Goal: Check status: Check status

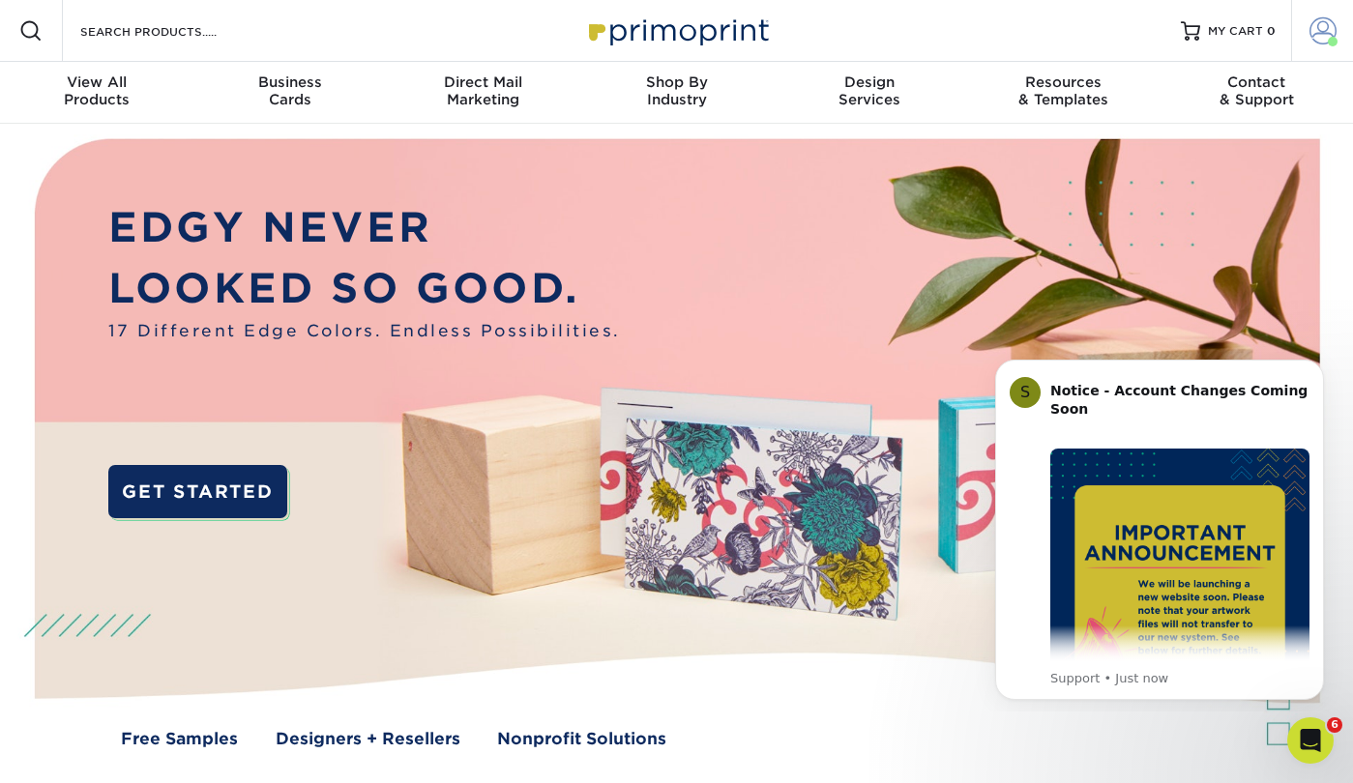
click at [1308, 38] on link "Account" at bounding box center [1322, 31] width 62 height 62
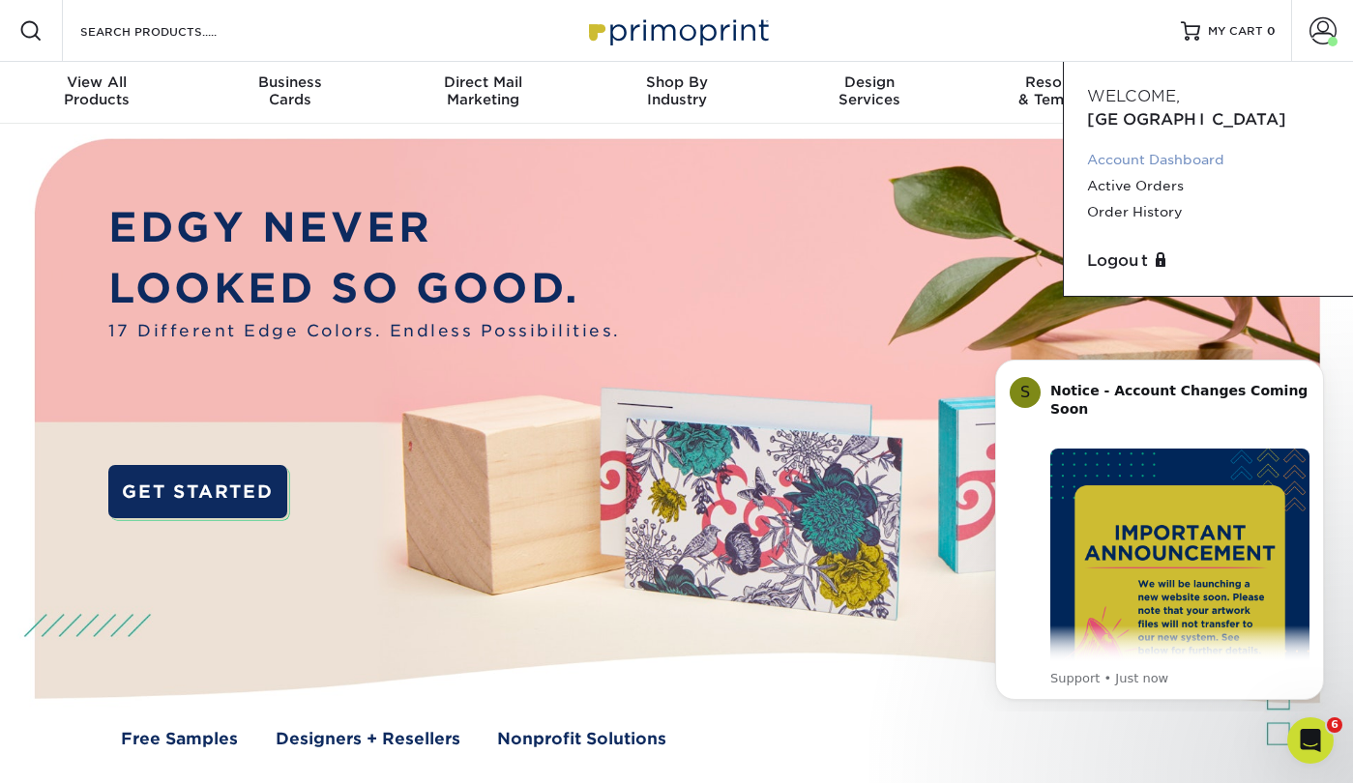
click at [1197, 147] on link "Account Dashboard" at bounding box center [1208, 160] width 243 height 26
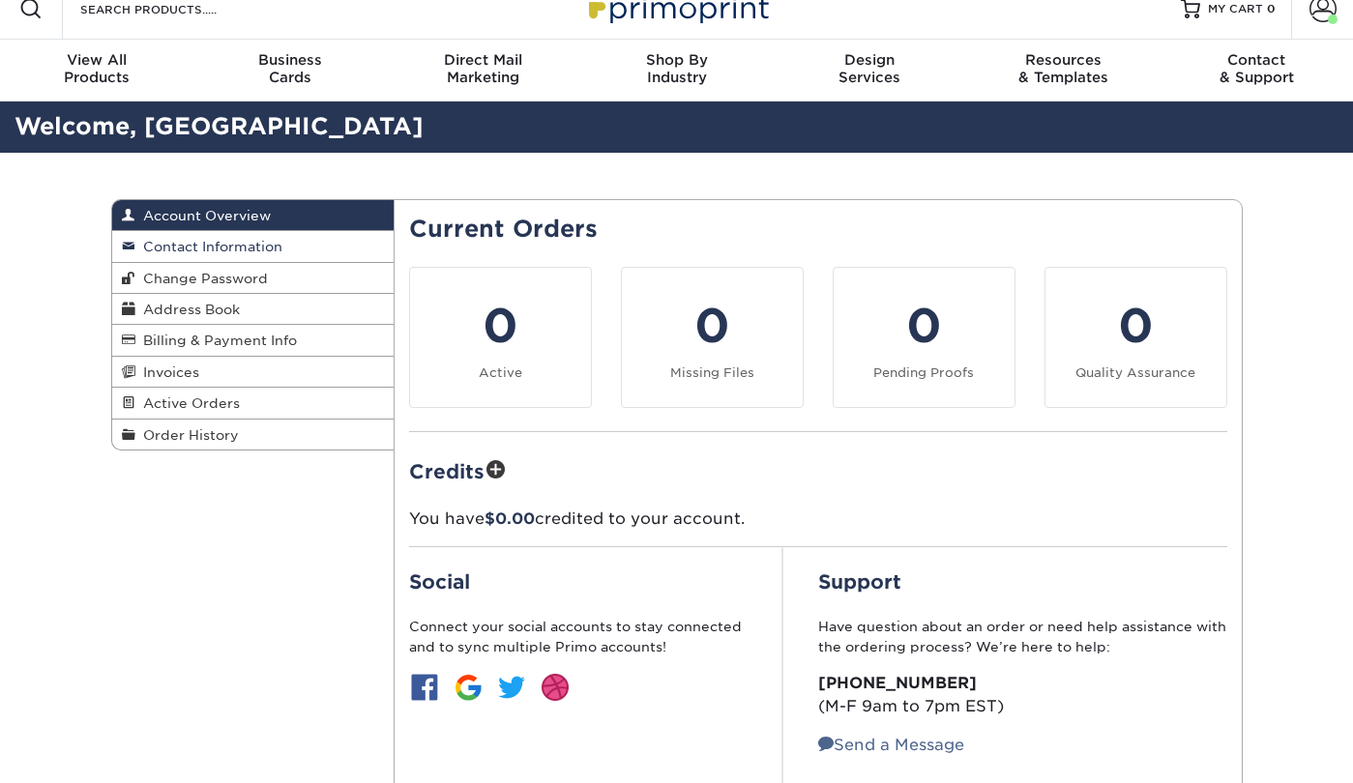
scroll to position [20, 0]
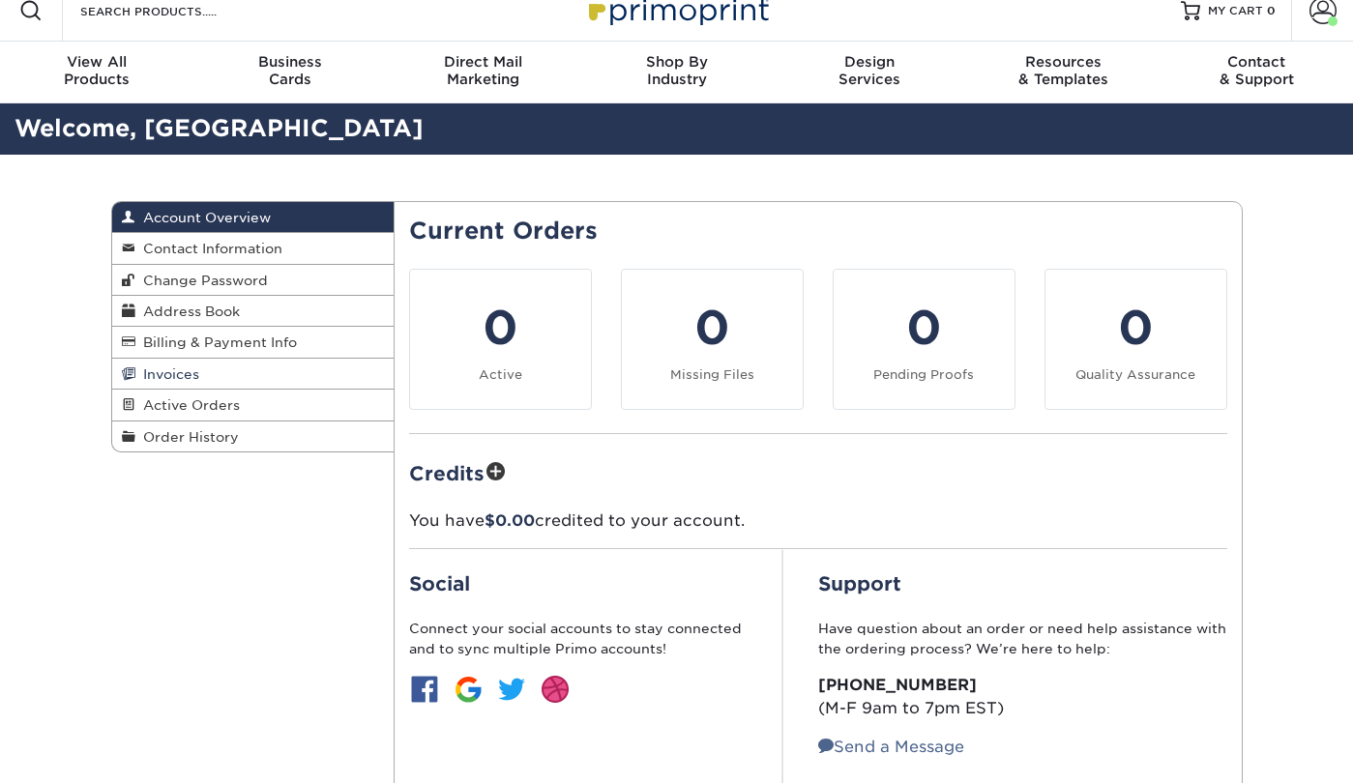
click at [153, 369] on span "Invoices" at bounding box center [167, 374] width 64 height 15
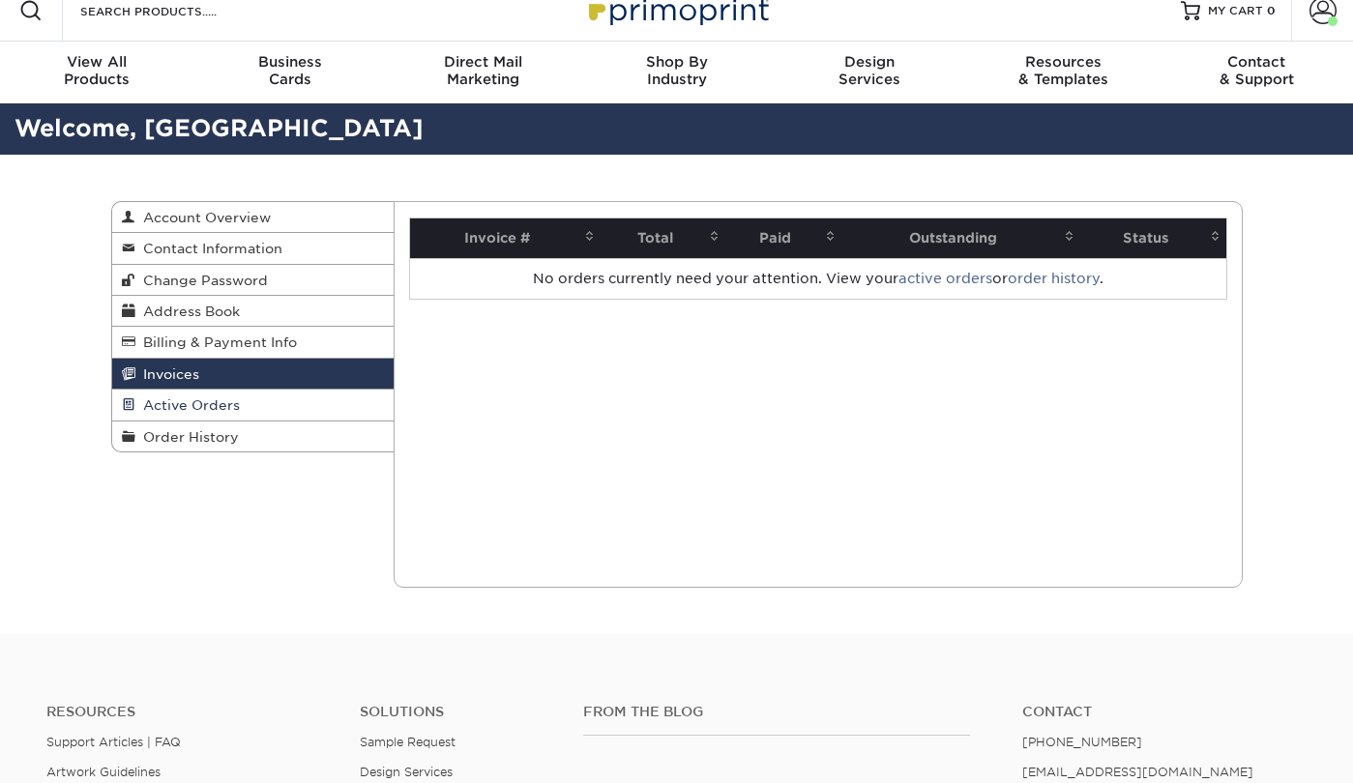
click at [192, 398] on span "Active Orders" at bounding box center [187, 405] width 104 height 15
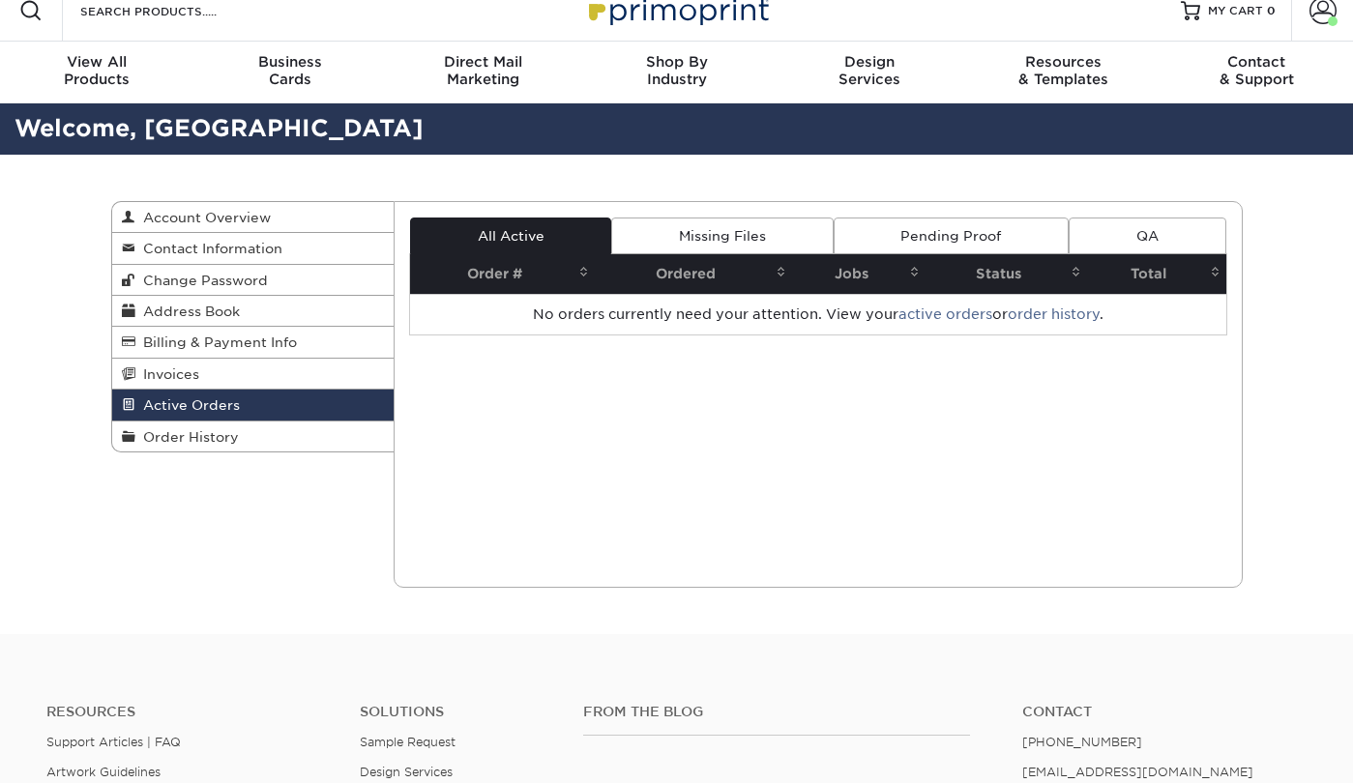
click at [715, 227] on link "Missing Files" at bounding box center [721, 236] width 221 height 37
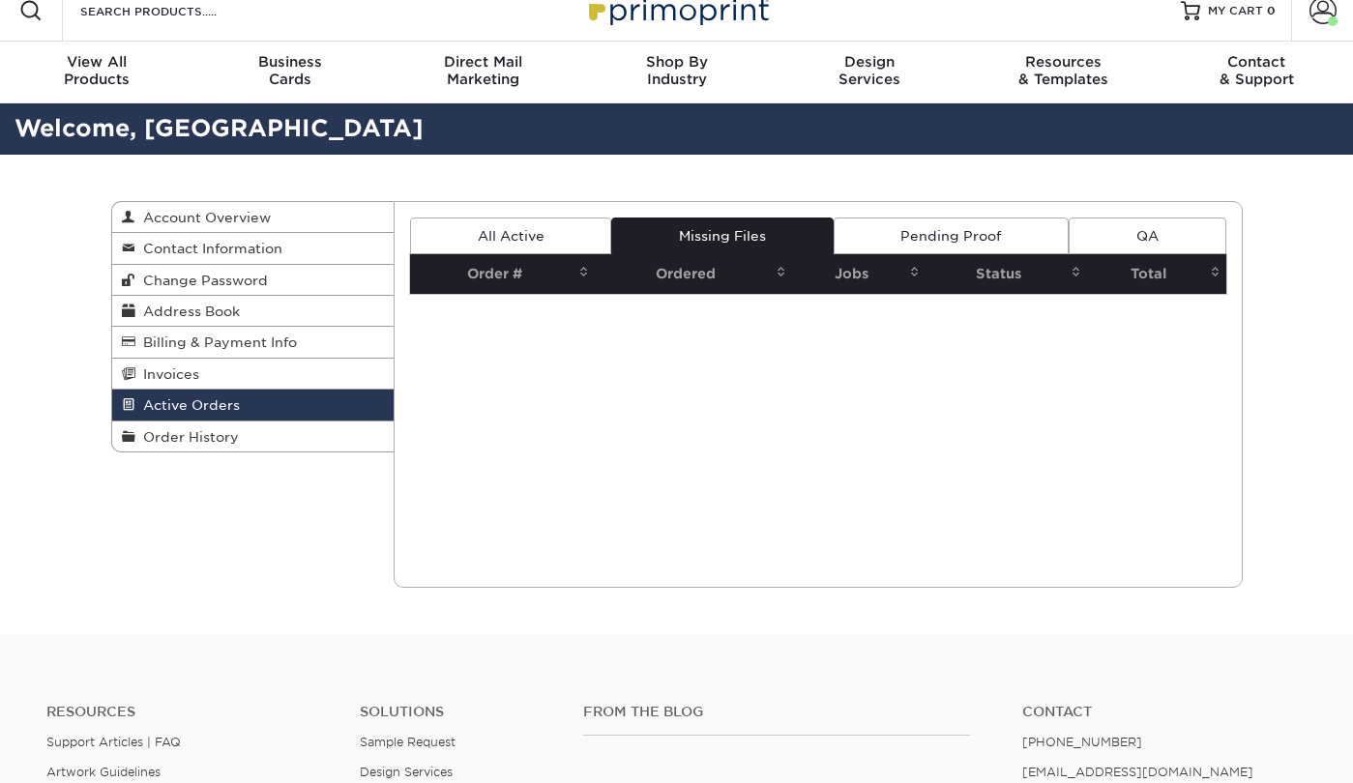
click at [934, 232] on link "Pending Proof" at bounding box center [951, 236] width 235 height 37
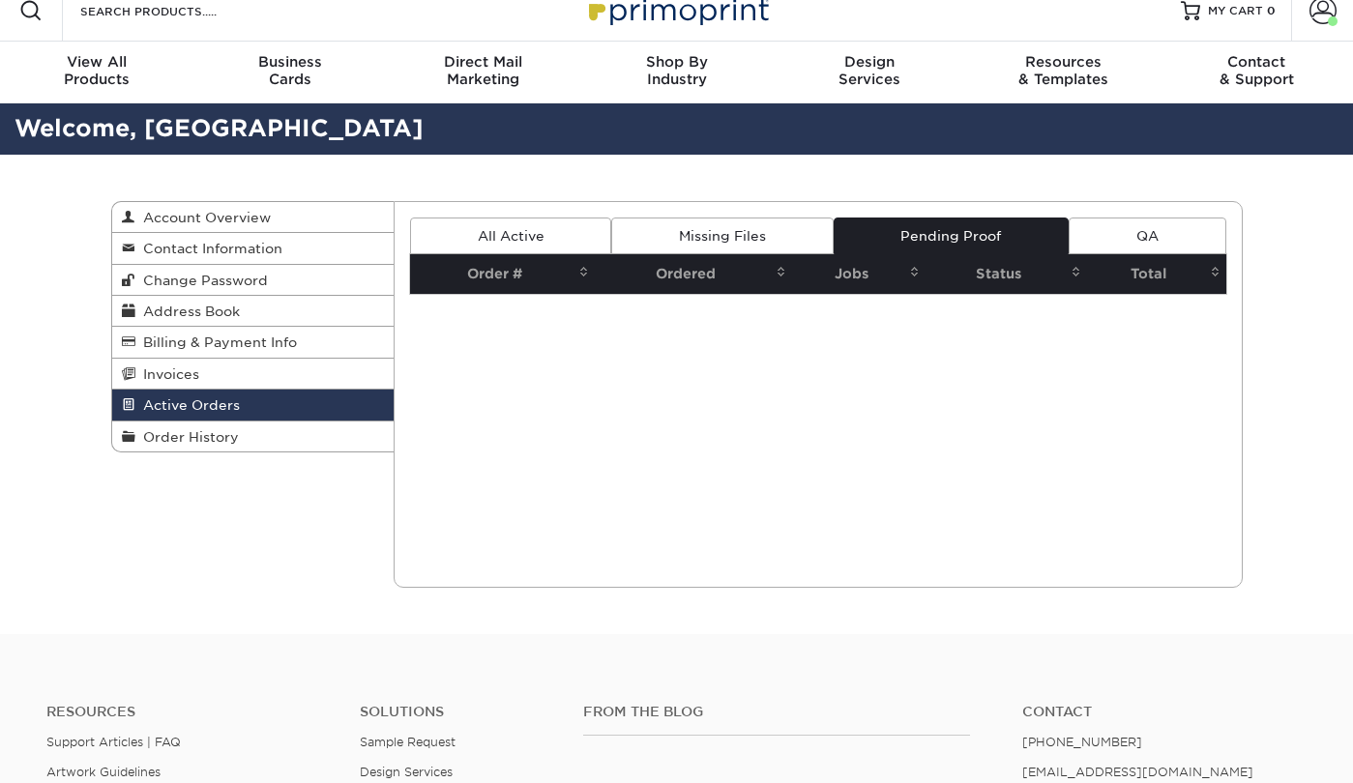
click at [483, 248] on link "All Active" at bounding box center [510, 236] width 201 height 37
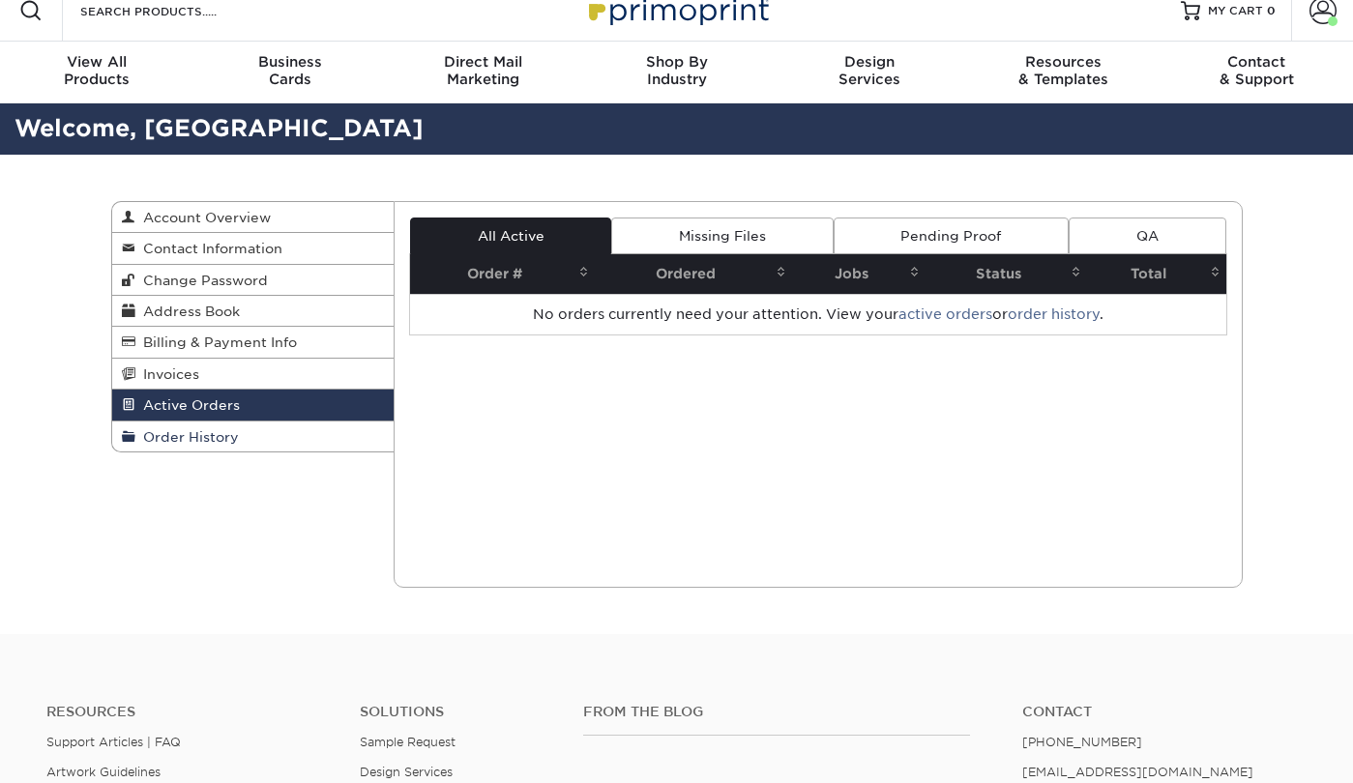
click at [202, 434] on span "Order History" at bounding box center [186, 436] width 103 height 15
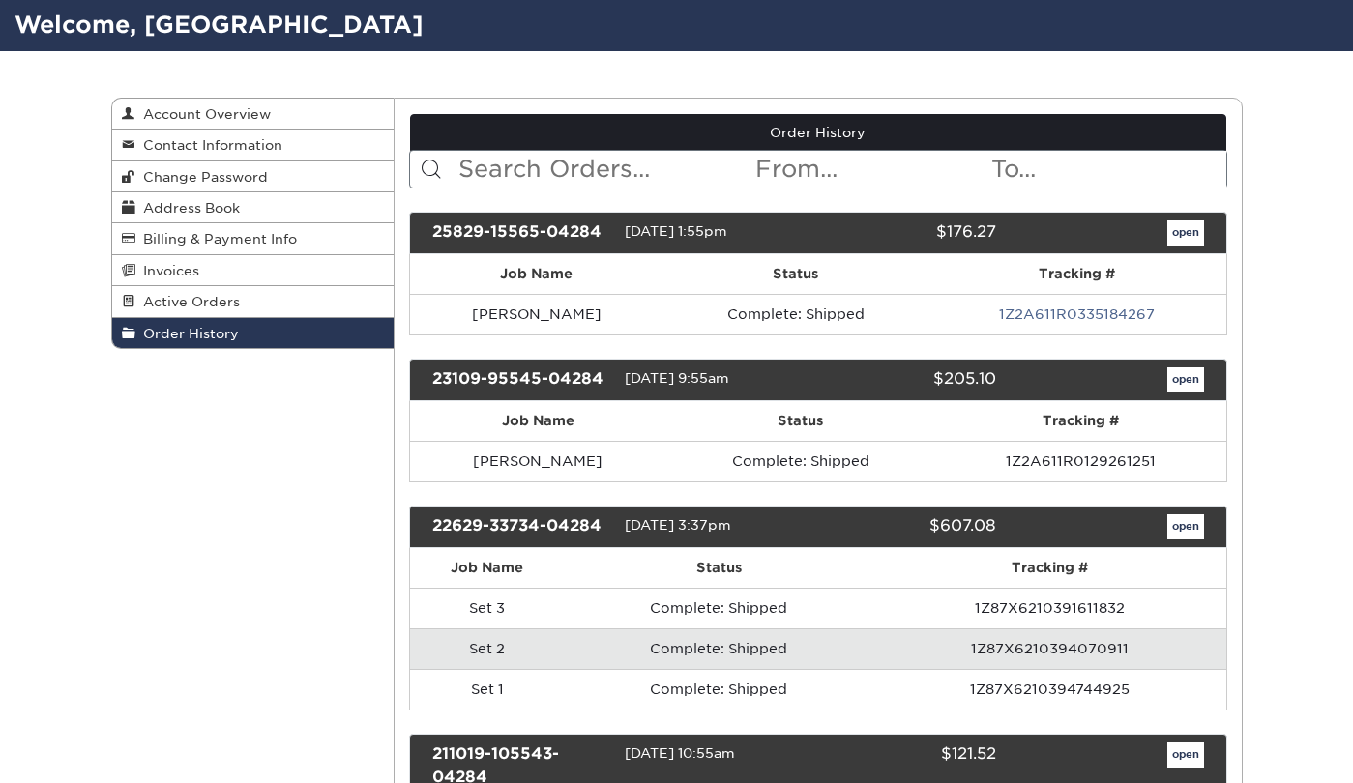
scroll to position [130, 0]
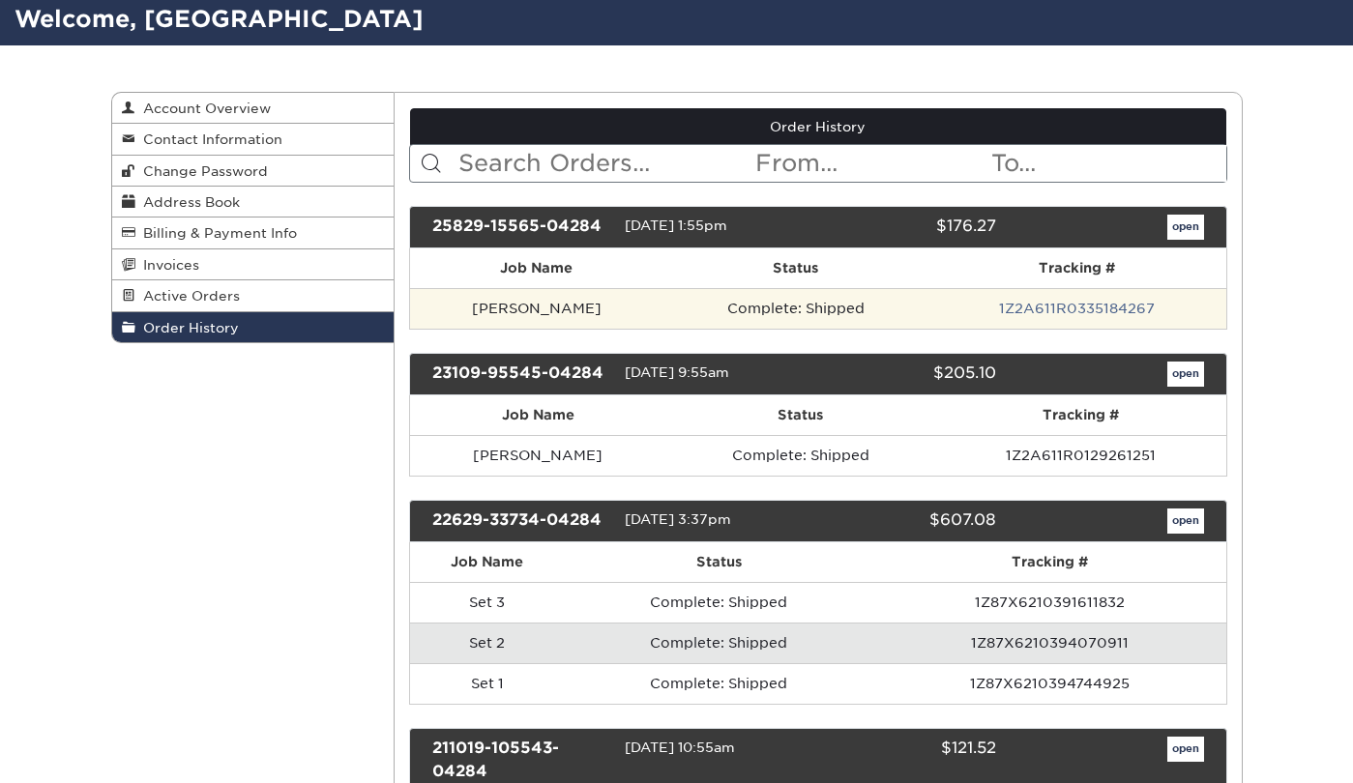
click at [694, 295] on td "Complete: Shipped" at bounding box center [796, 308] width 266 height 41
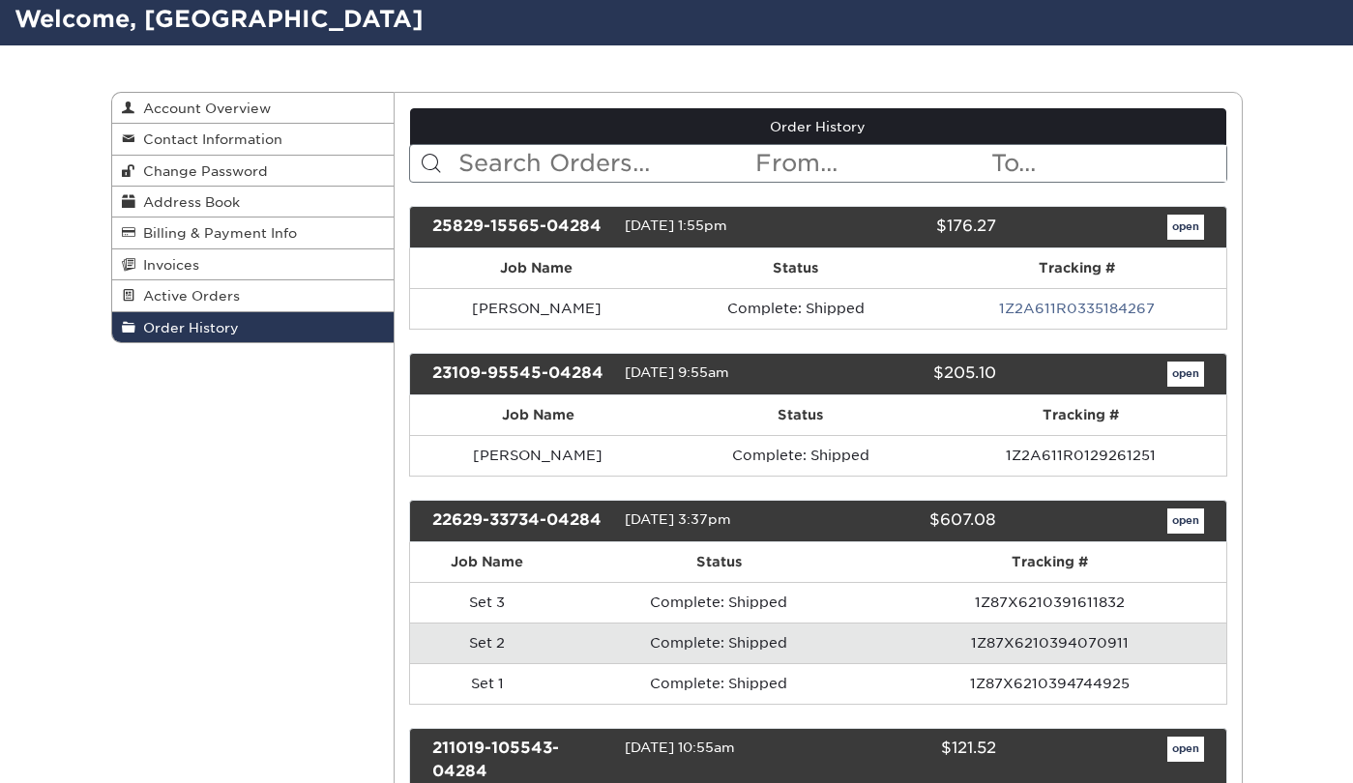
click at [1170, 226] on link "open" at bounding box center [1185, 227] width 37 height 25
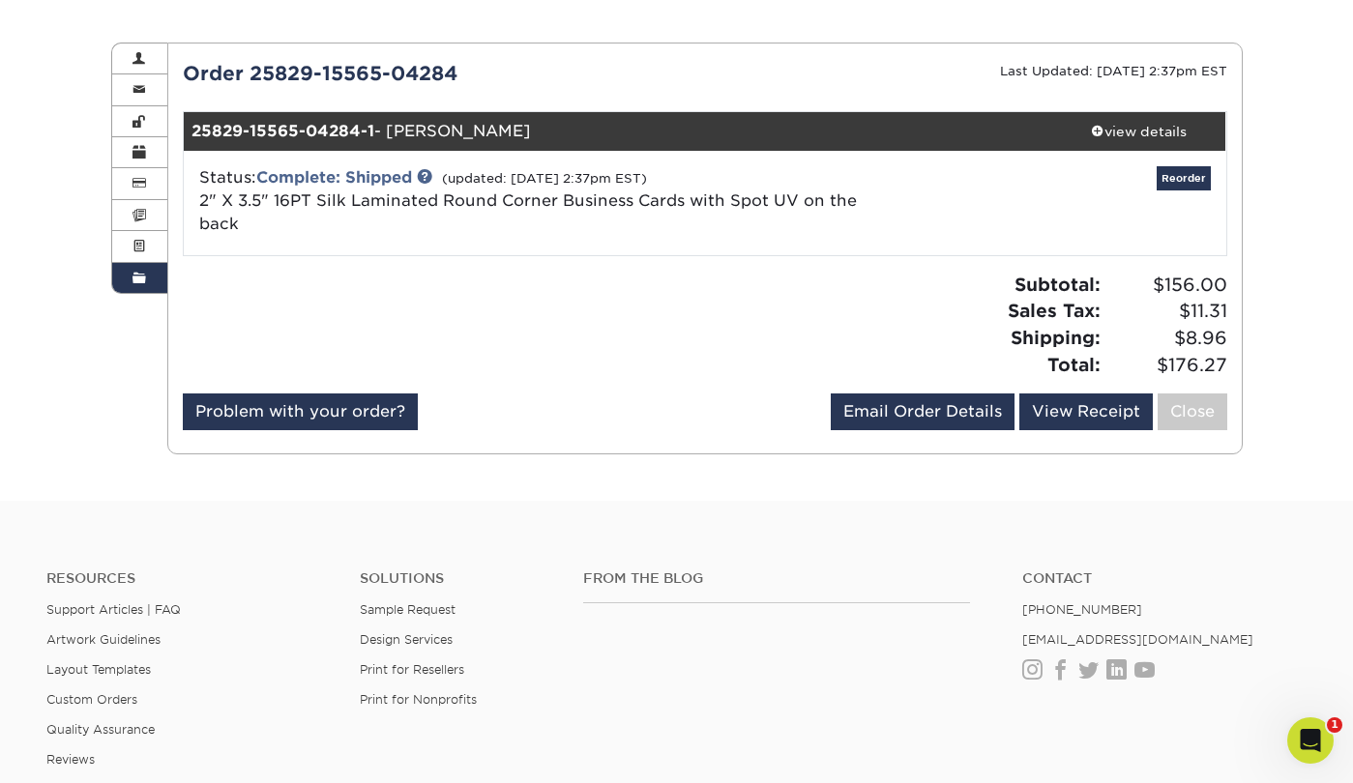
scroll to position [179, 0]
click at [385, 172] on link "Complete: Shipped" at bounding box center [334, 177] width 156 height 18
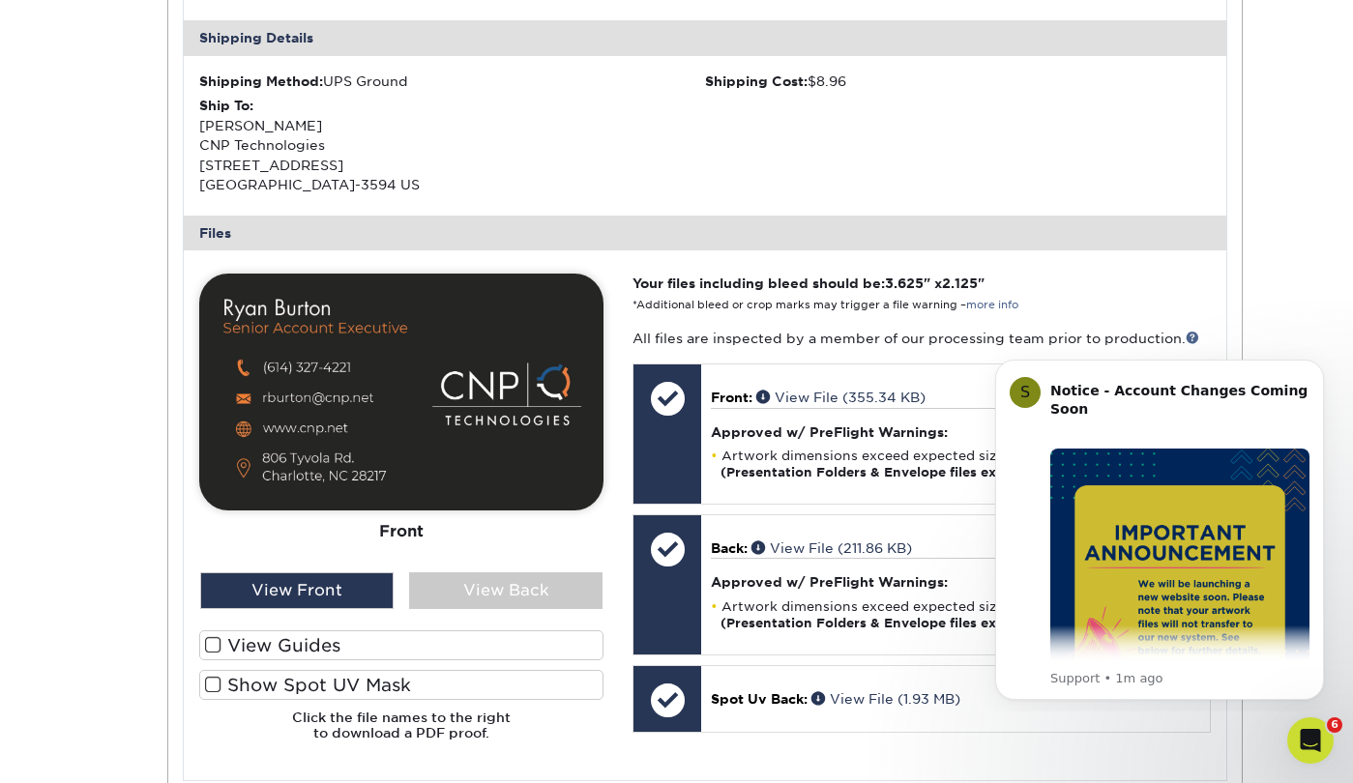
scroll to position [641, 0]
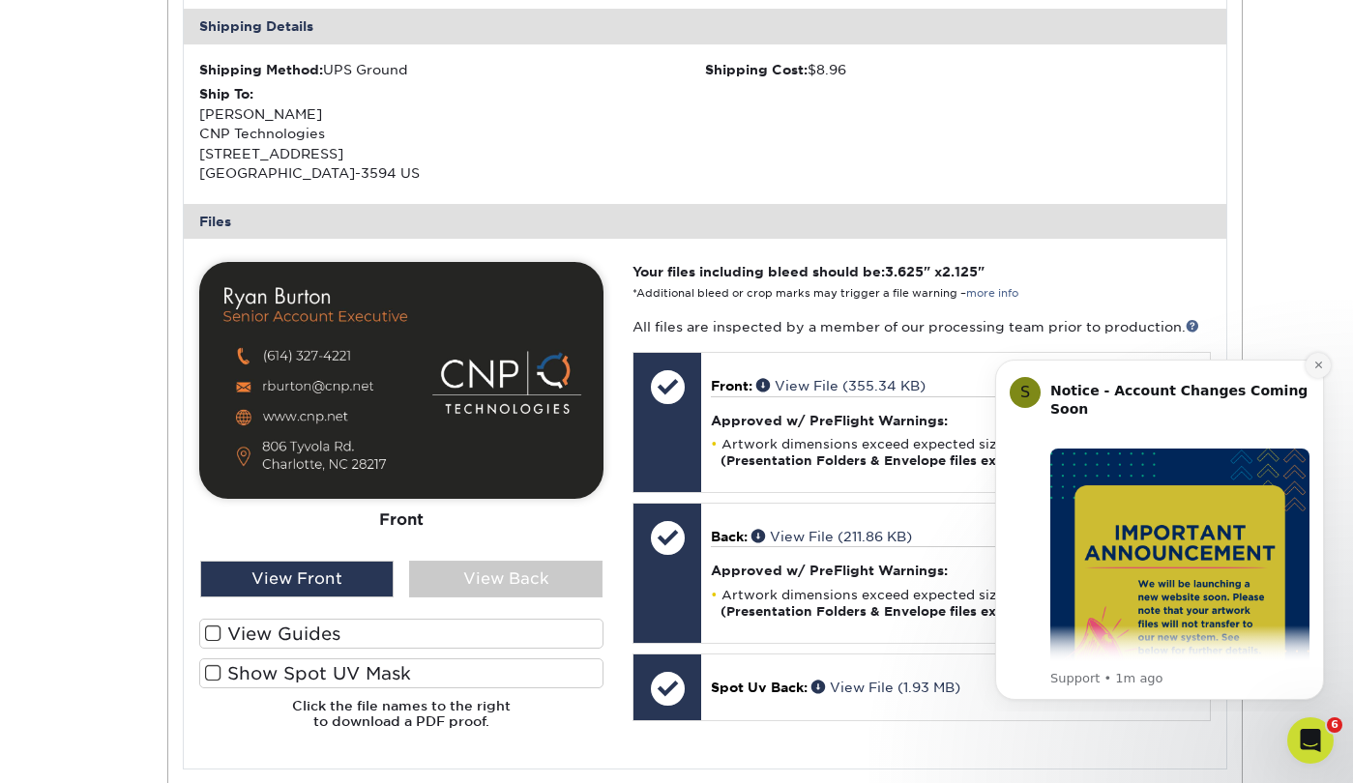
click at [1318, 374] on button "Dismiss notification" at bounding box center [1318, 365] width 25 height 25
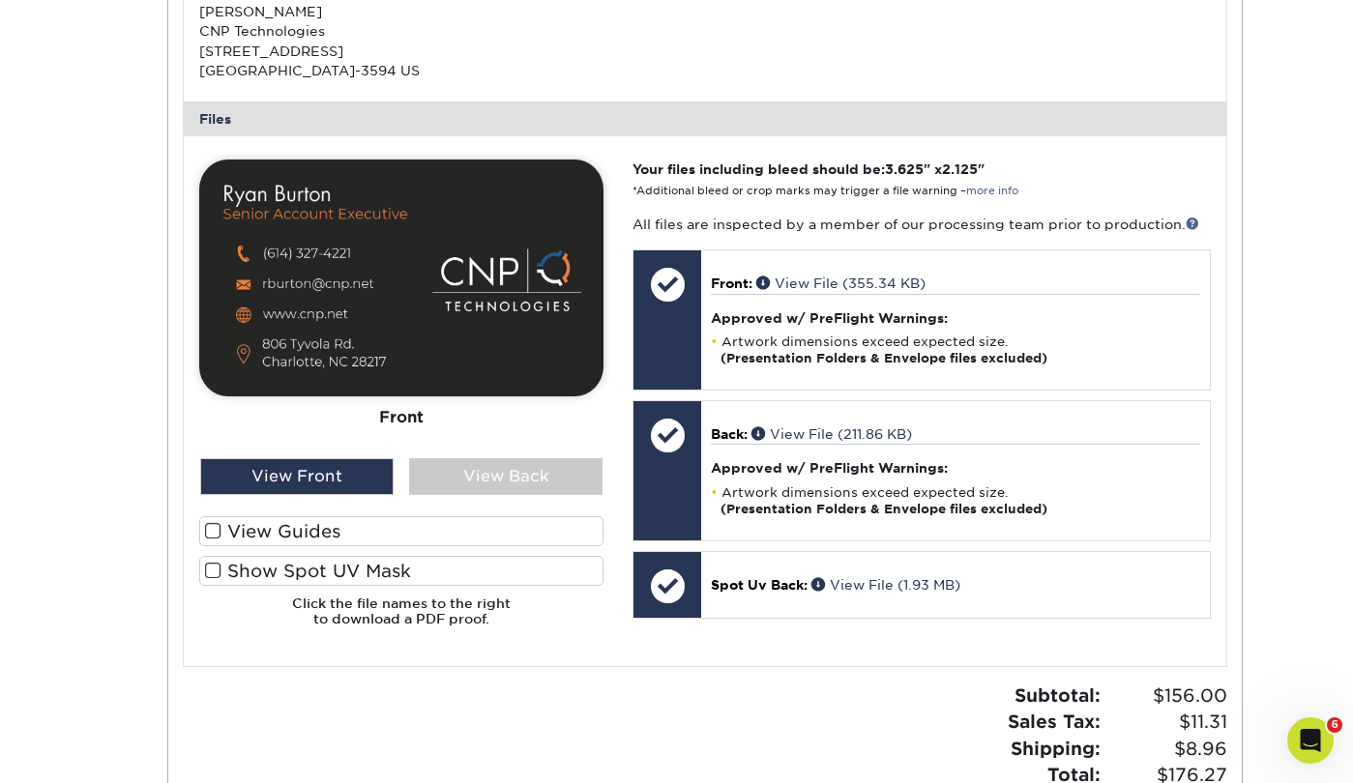
scroll to position [737, 0]
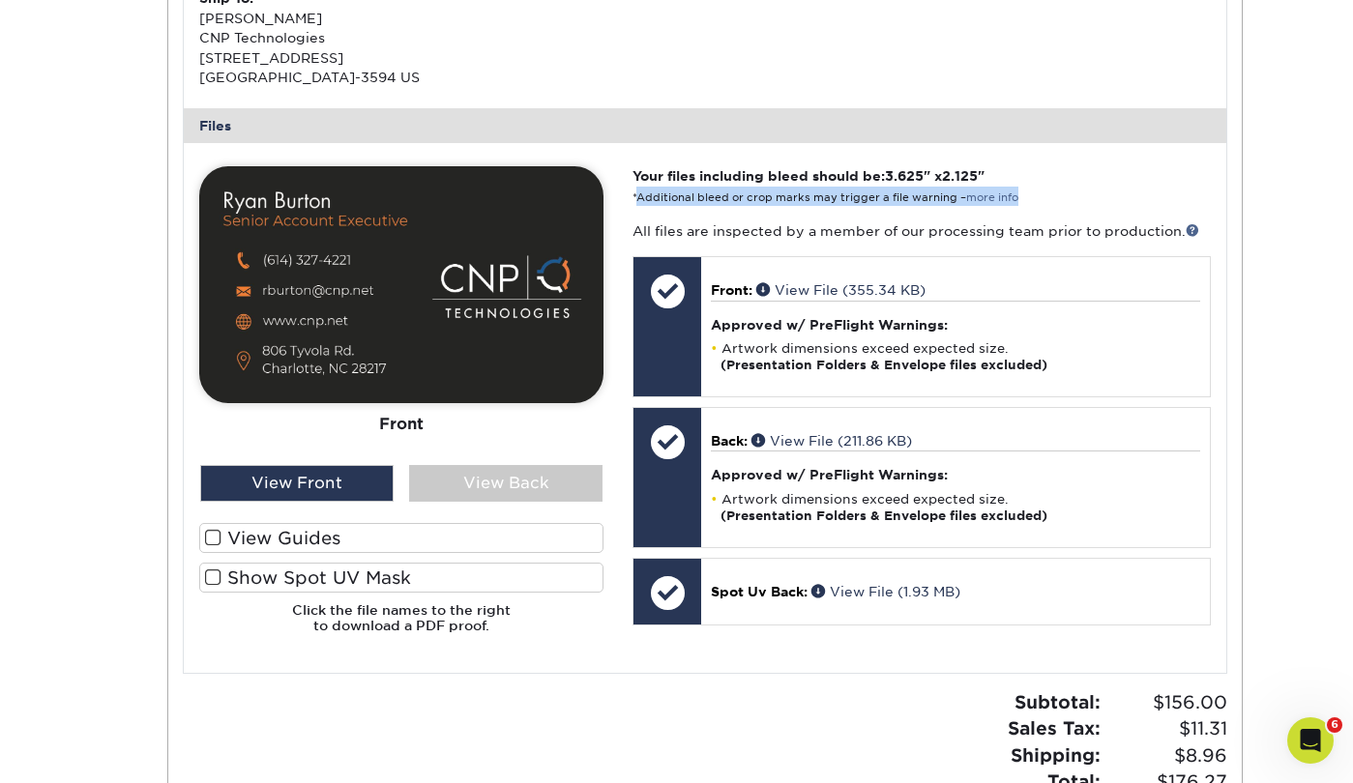
drag, startPoint x: 637, startPoint y: 189, endPoint x: 1045, endPoint y: 188, distance: 407.2
click at [1045, 188] on p "Your files including bleed should be: 3.625 " x 2.125 " *Additional bleed or cr…" at bounding box center [921, 186] width 577 height 40
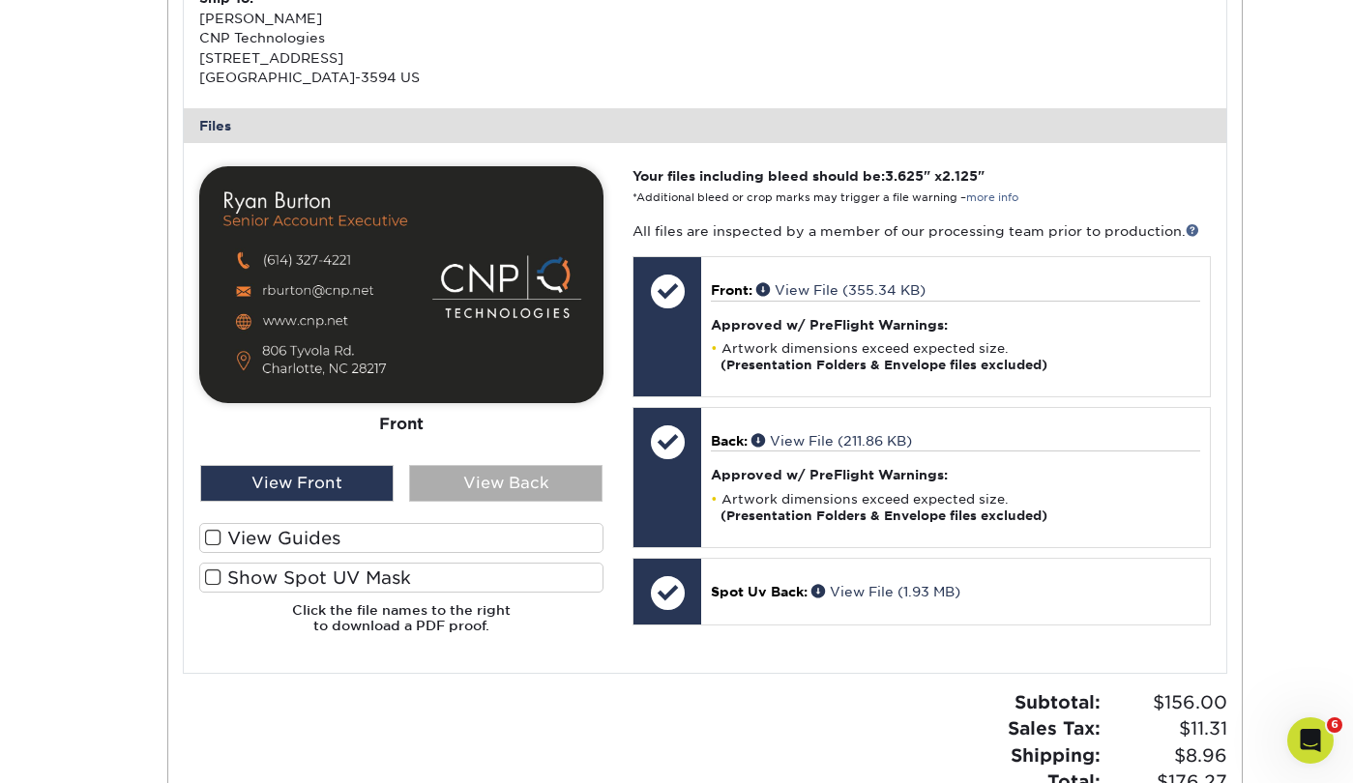
click at [577, 490] on div "View Back" at bounding box center [505, 483] width 193 height 37
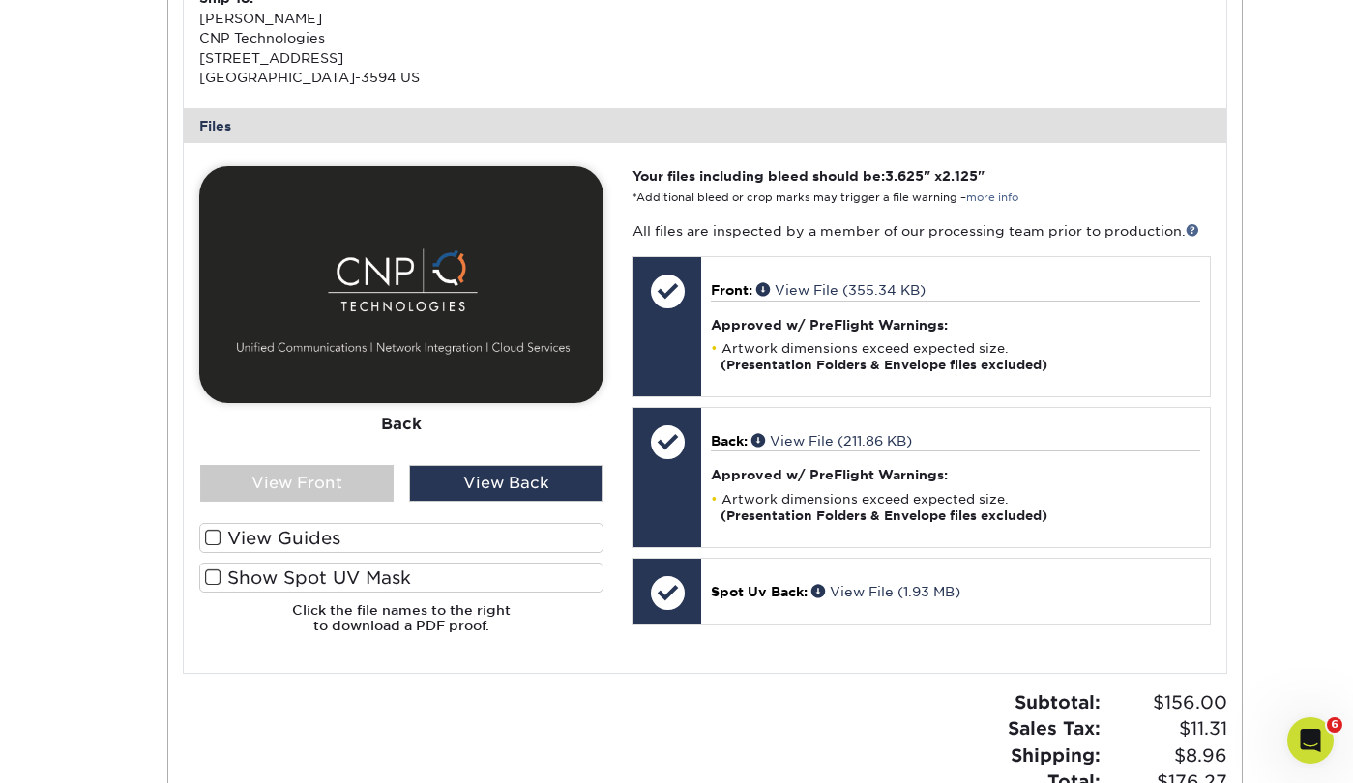
click at [304, 513] on div "Front Back" at bounding box center [401, 407] width 404 height 483
click at [304, 471] on div "View Front" at bounding box center [296, 483] width 193 height 37
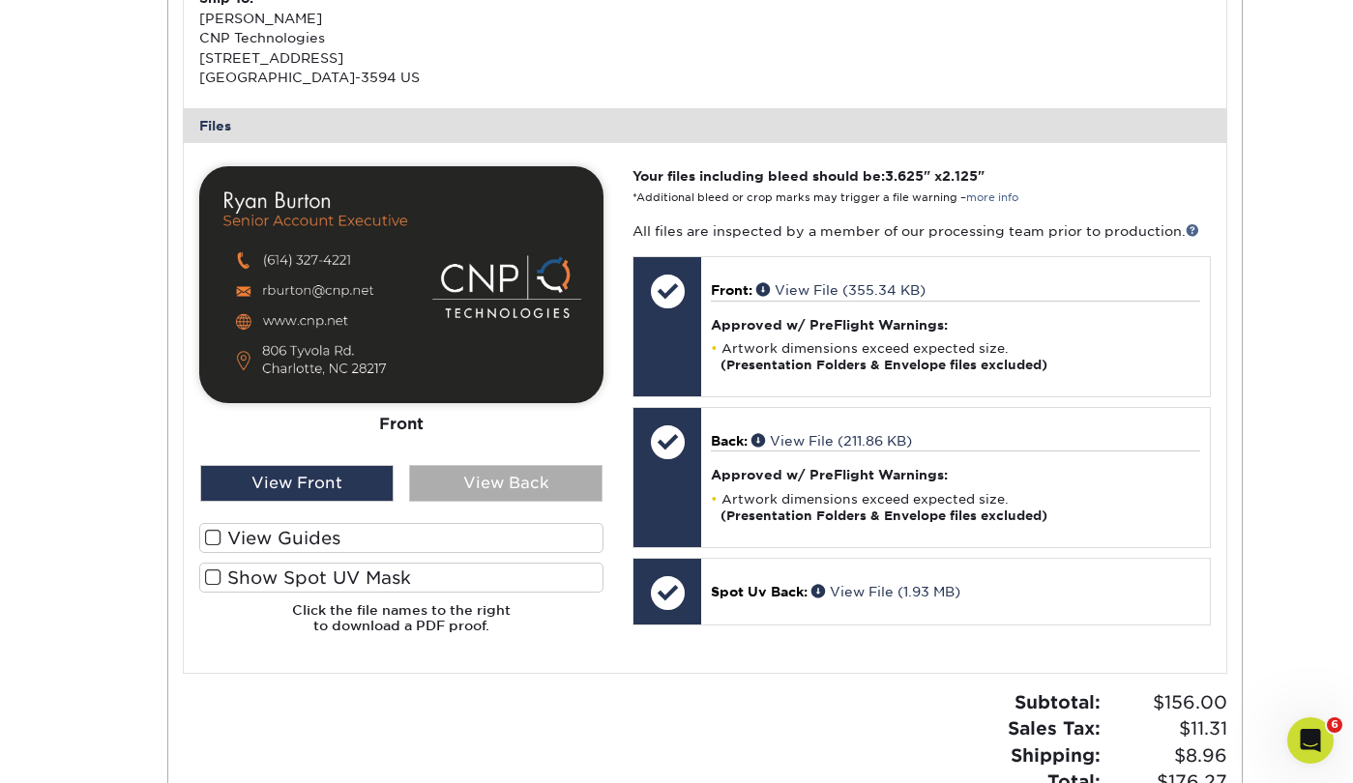
click at [476, 477] on div "View Back" at bounding box center [505, 483] width 193 height 37
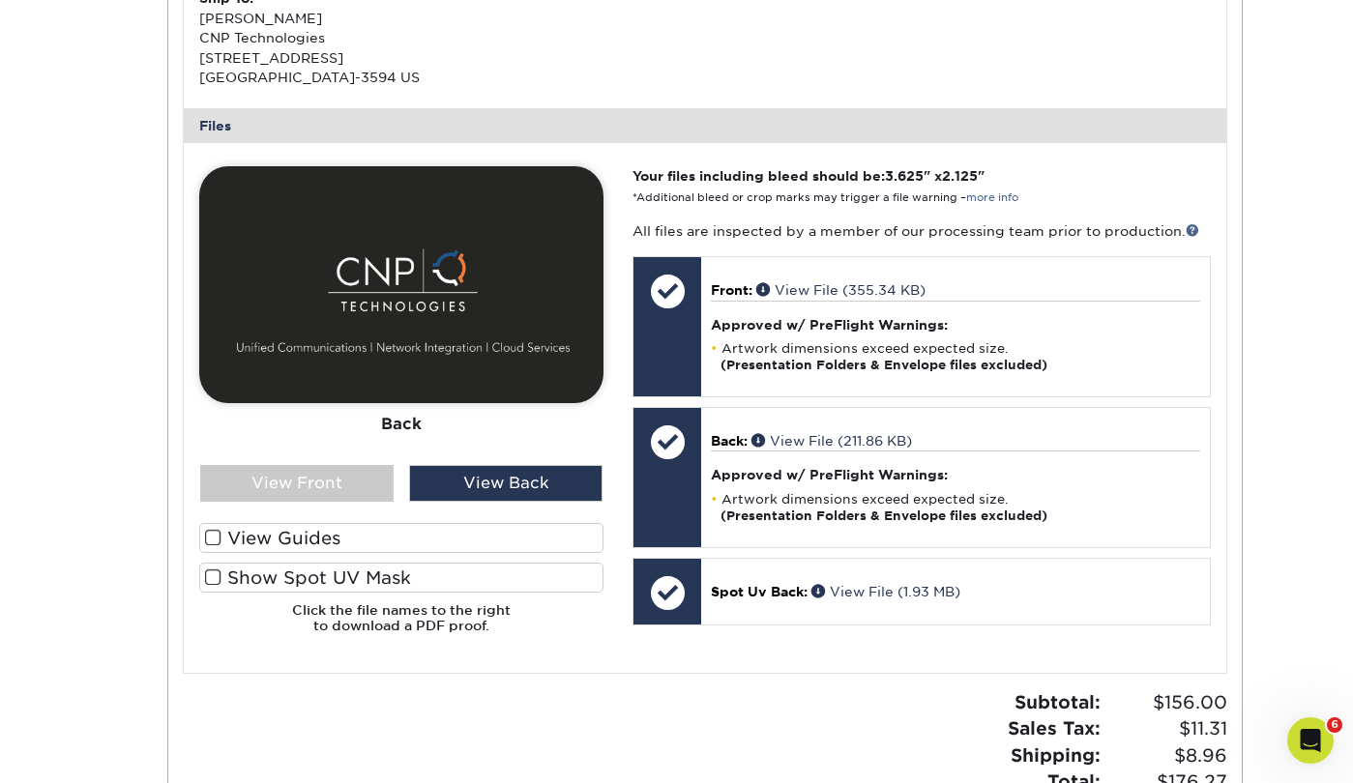
click at [370, 577] on label "Show Spot UV Mask" at bounding box center [401, 578] width 404 height 30
click at [0, 0] on input "Show Spot UV Mask" at bounding box center [0, 0] width 0 height 0
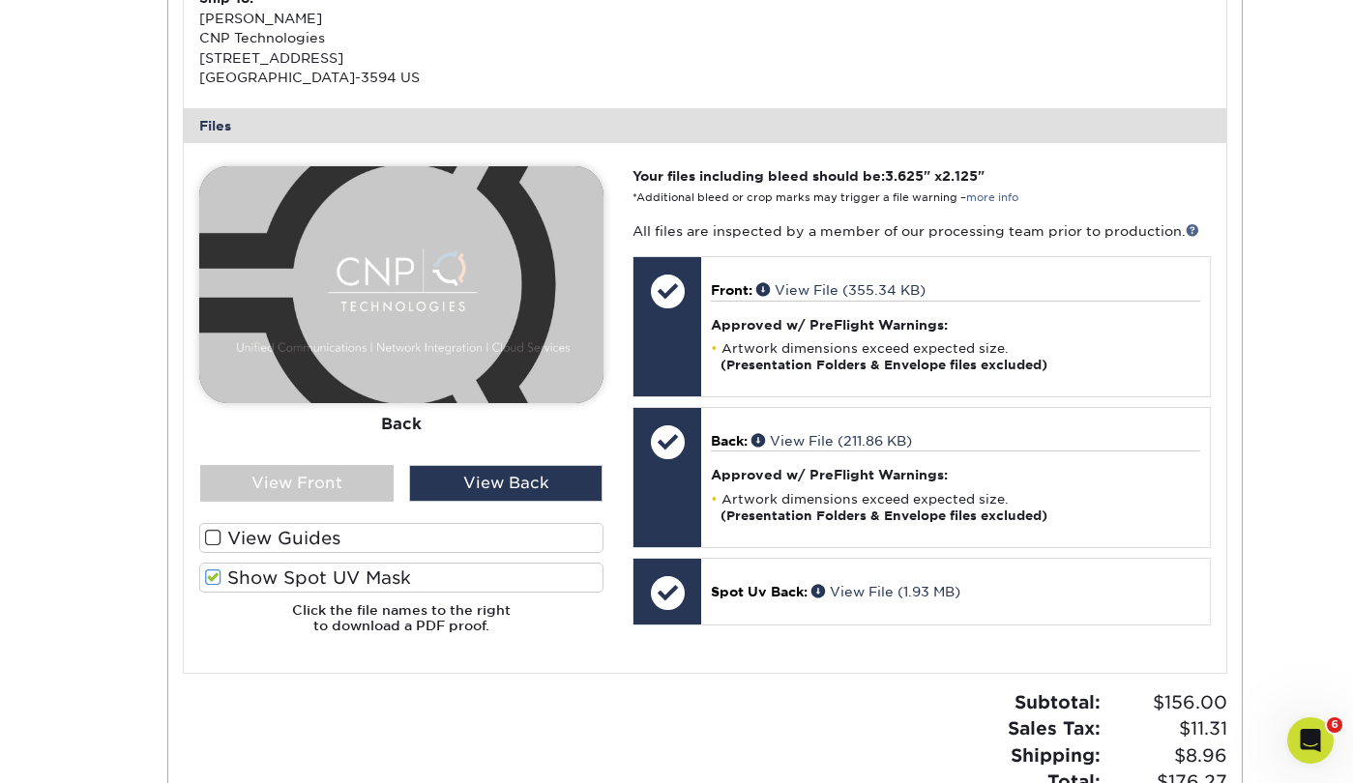
click at [364, 568] on label "Show Spot UV Mask" at bounding box center [401, 578] width 404 height 30
click at [0, 0] on input "Show Spot UV Mask" at bounding box center [0, 0] width 0 height 0
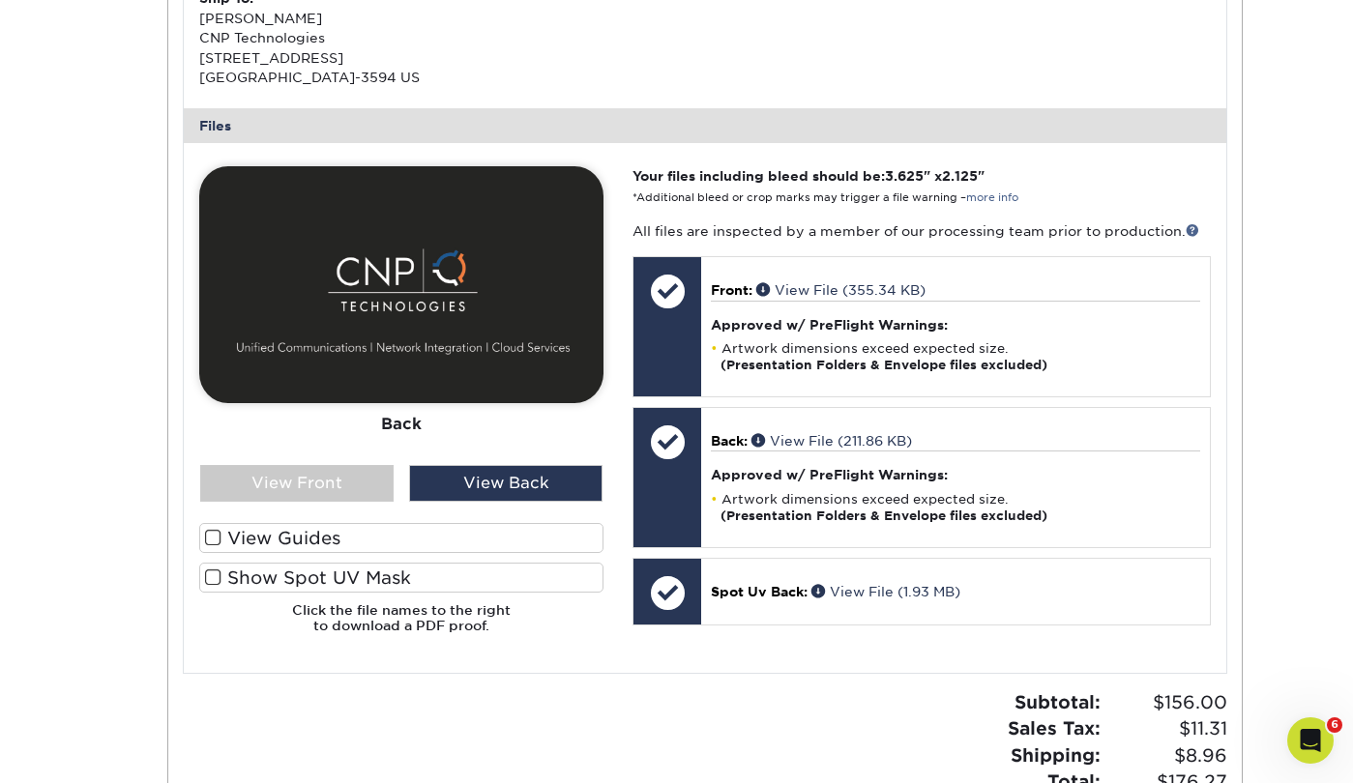
click at [364, 568] on label "Show Spot UV Mask" at bounding box center [401, 578] width 404 height 30
click at [0, 0] on input "Show Spot UV Mask" at bounding box center [0, 0] width 0 height 0
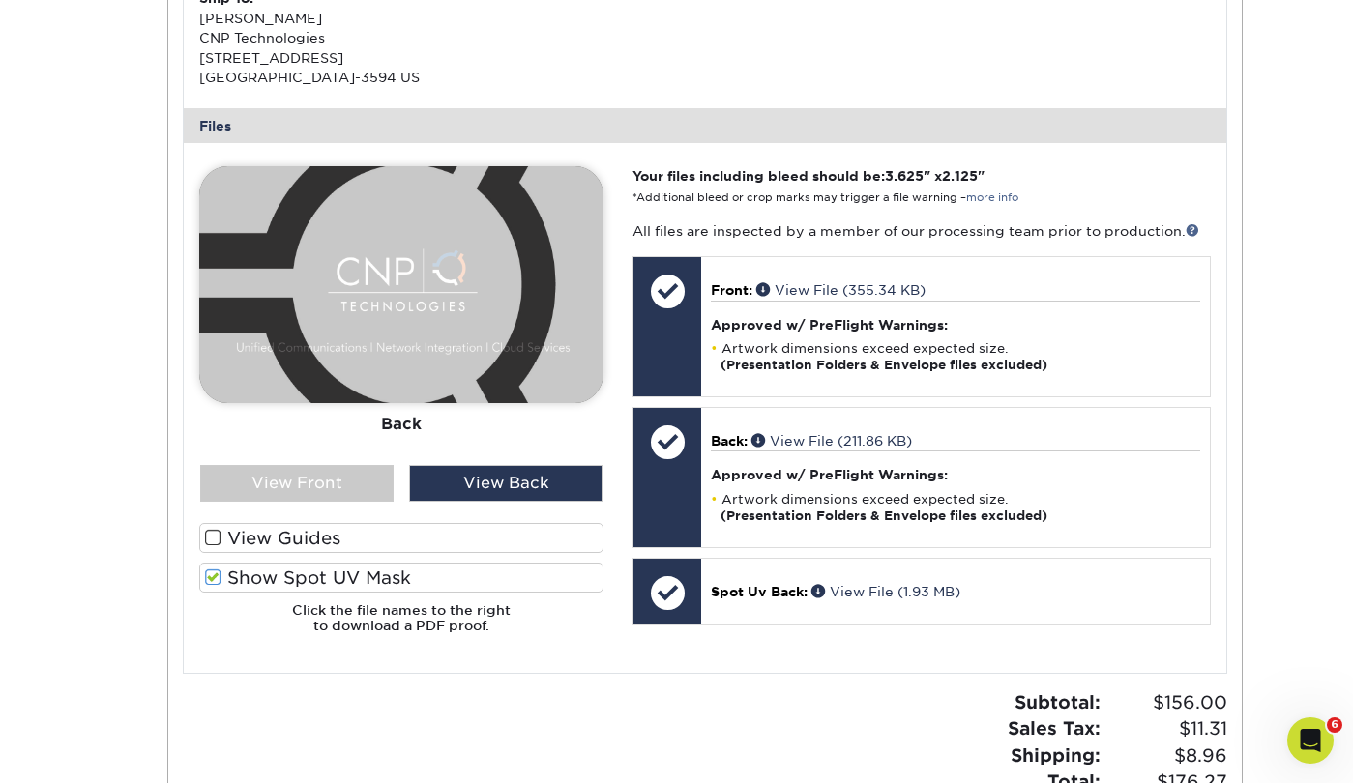
click at [364, 568] on label "Show Spot UV Mask" at bounding box center [401, 578] width 404 height 30
click at [0, 0] on input "Show Spot UV Mask" at bounding box center [0, 0] width 0 height 0
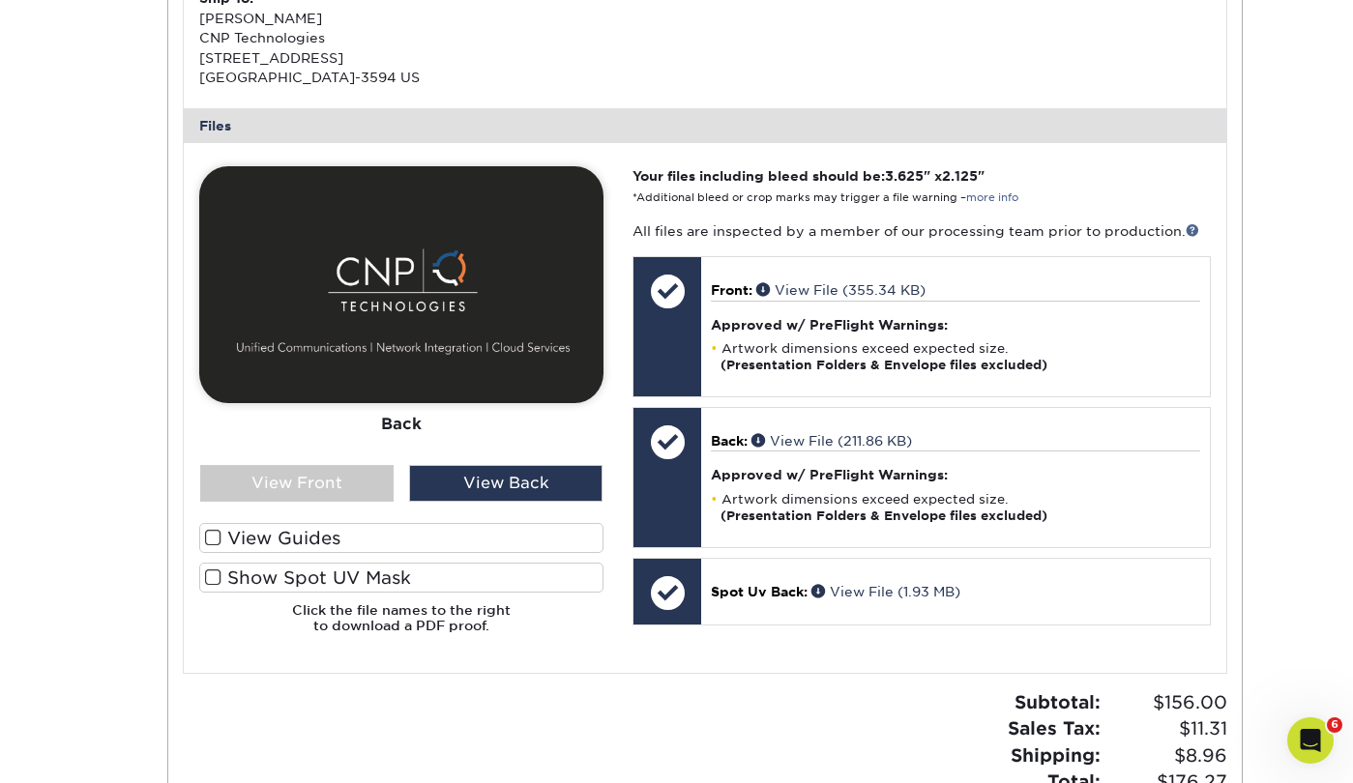
click at [364, 568] on label "Show Spot UV Mask" at bounding box center [401, 578] width 404 height 30
click at [0, 0] on input "Show Spot UV Mask" at bounding box center [0, 0] width 0 height 0
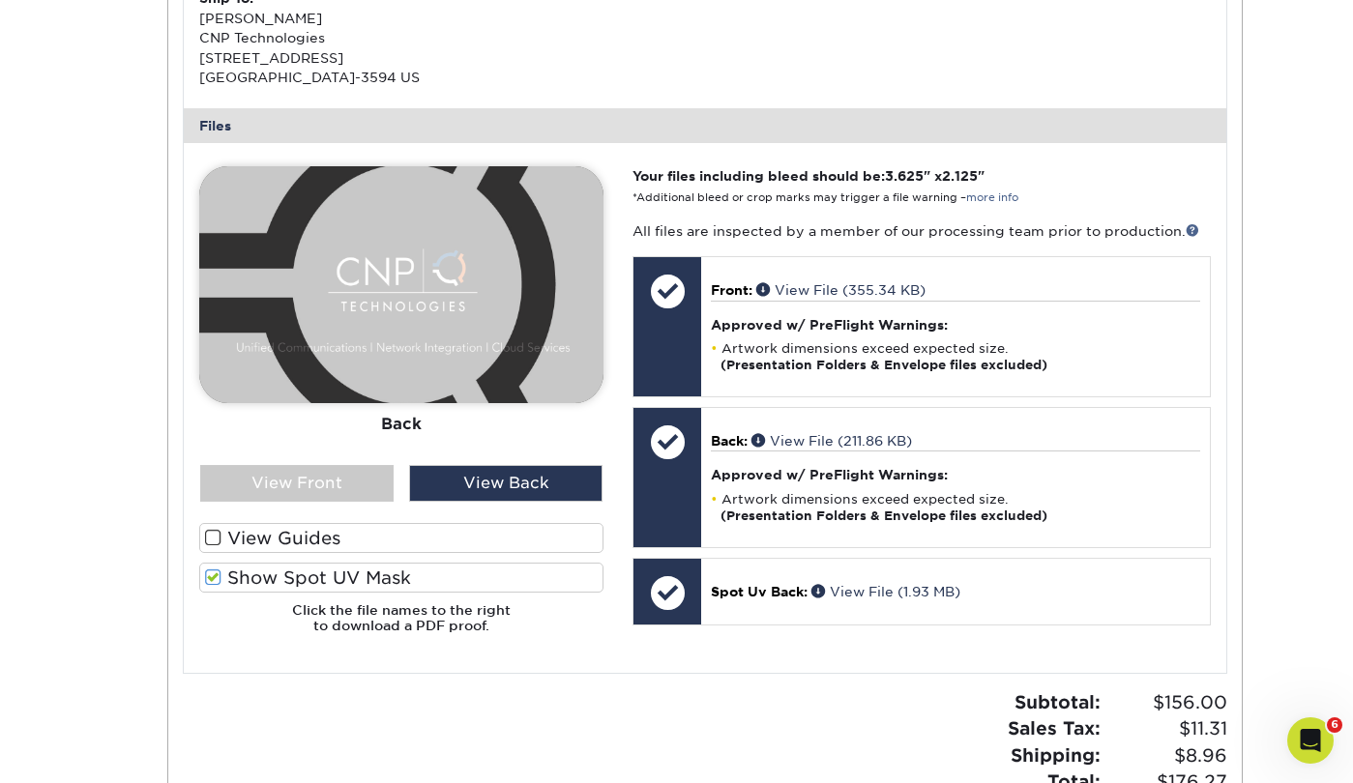
click at [364, 568] on label "Show Spot UV Mask" at bounding box center [401, 578] width 404 height 30
click at [0, 0] on input "Show Spot UV Mask" at bounding box center [0, 0] width 0 height 0
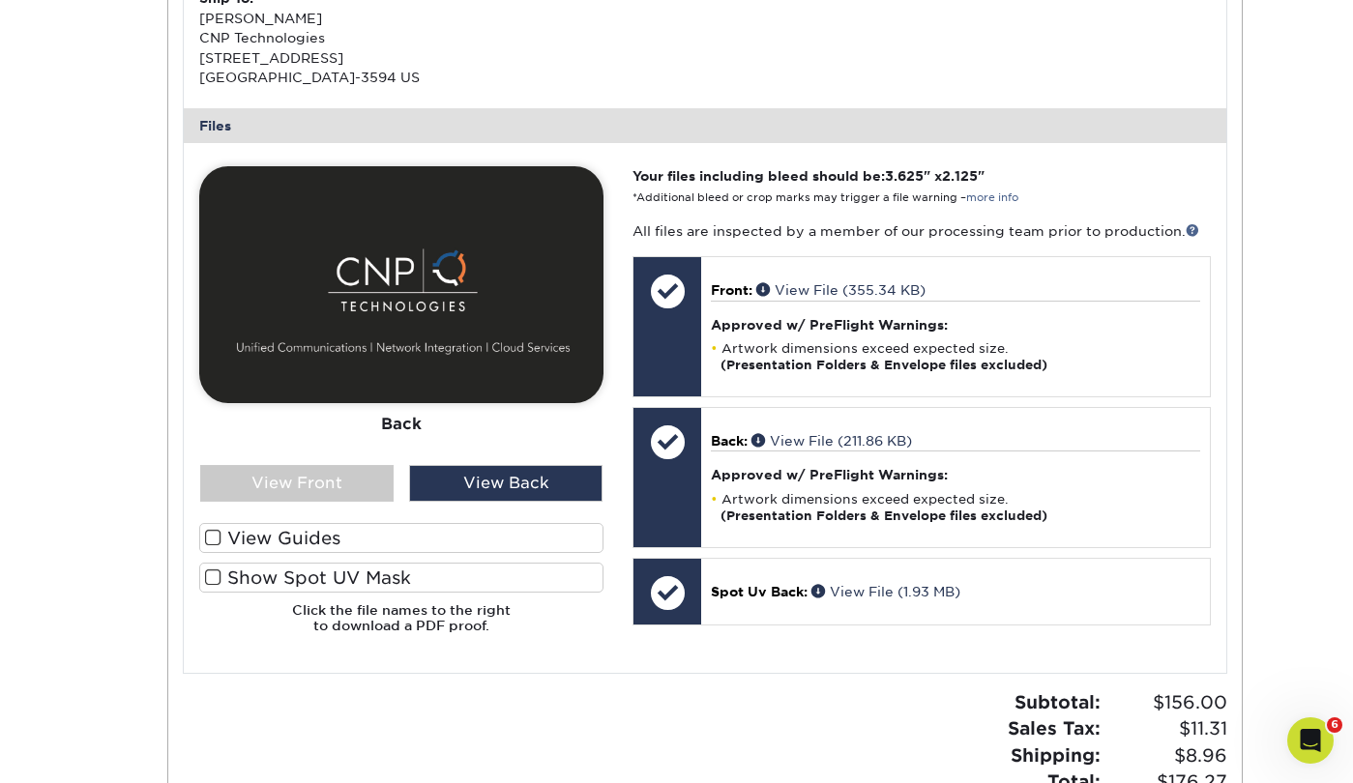
click at [245, 512] on div "Front Back" at bounding box center [401, 407] width 404 height 483
click at [242, 528] on label "View Guides" at bounding box center [401, 538] width 404 height 30
click at [0, 0] on input "View Guides" at bounding box center [0, 0] width 0 height 0
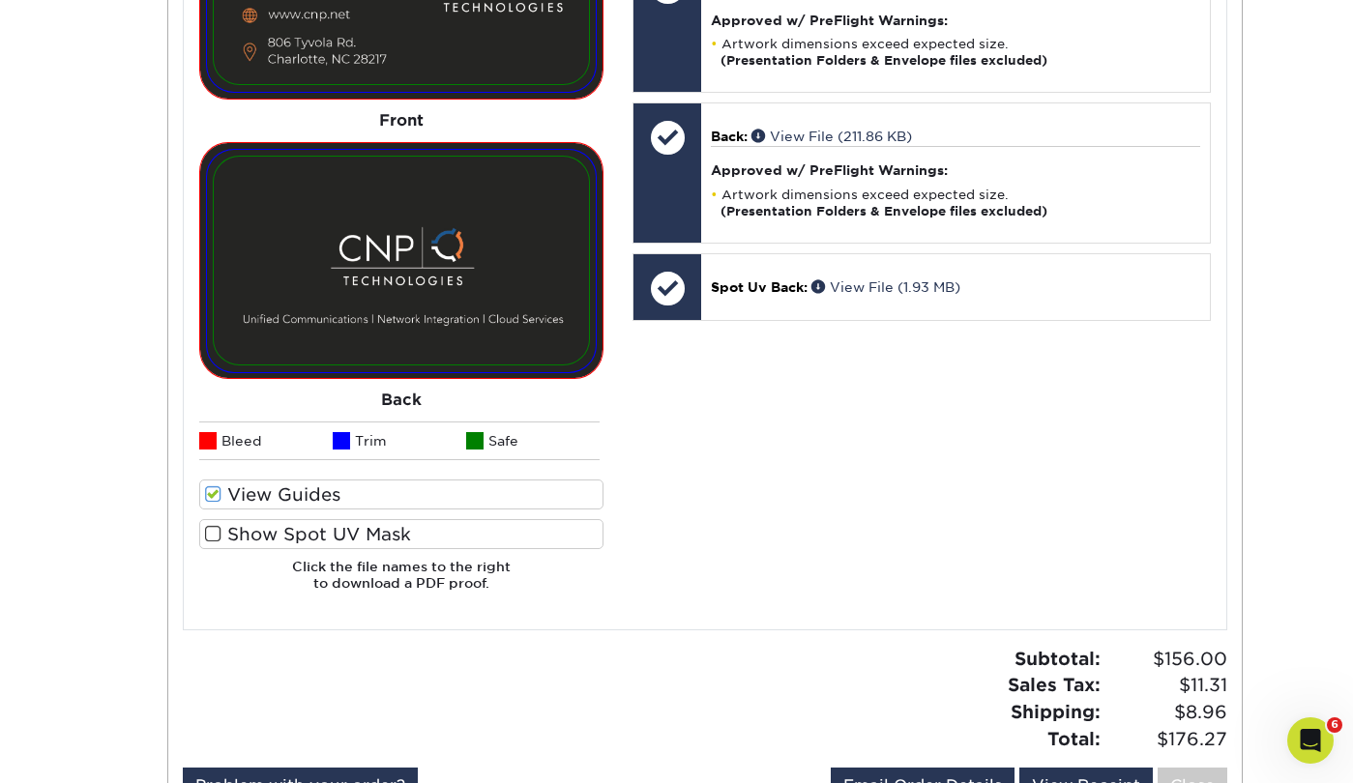
scroll to position [1102, 1]
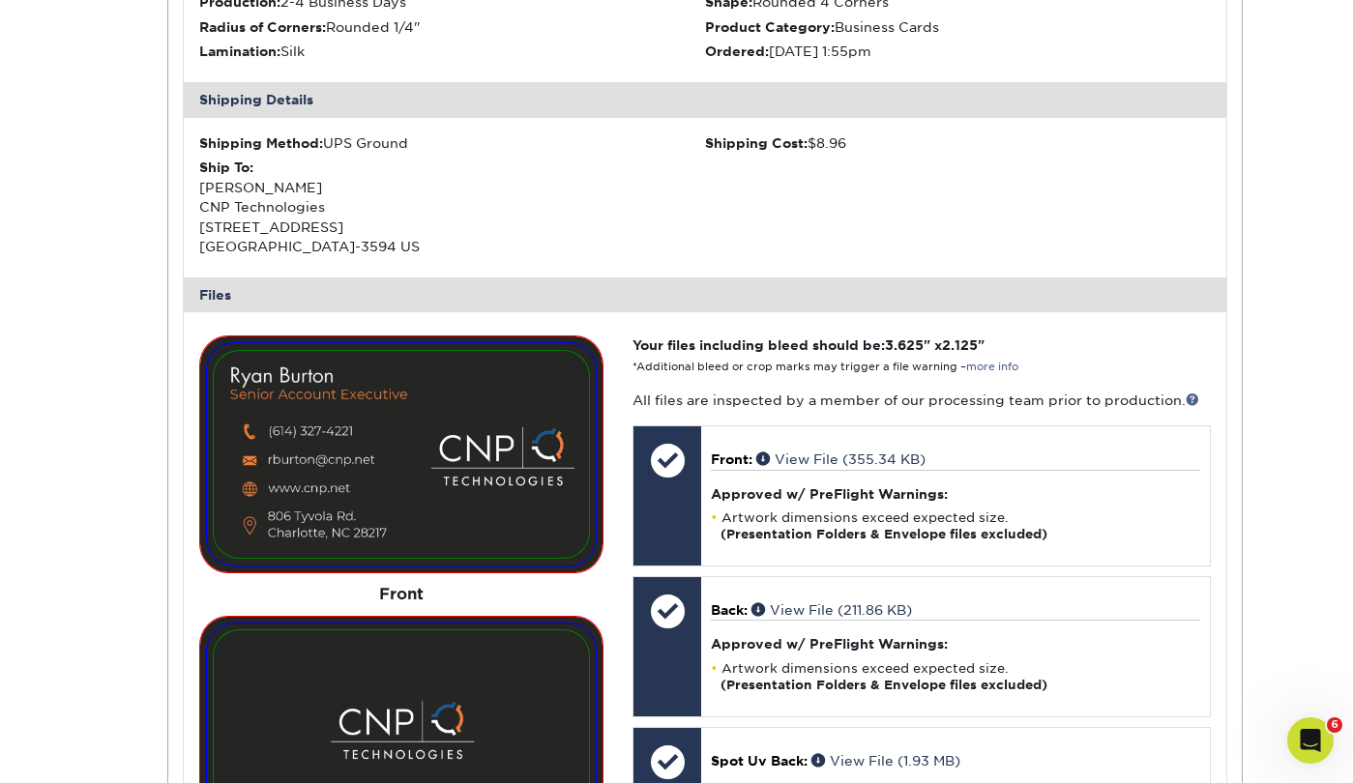
click at [106, 456] on div "Order History Account Overview Contact Information Change Password Address Book…" at bounding box center [677, 478] width 1161 height 1743
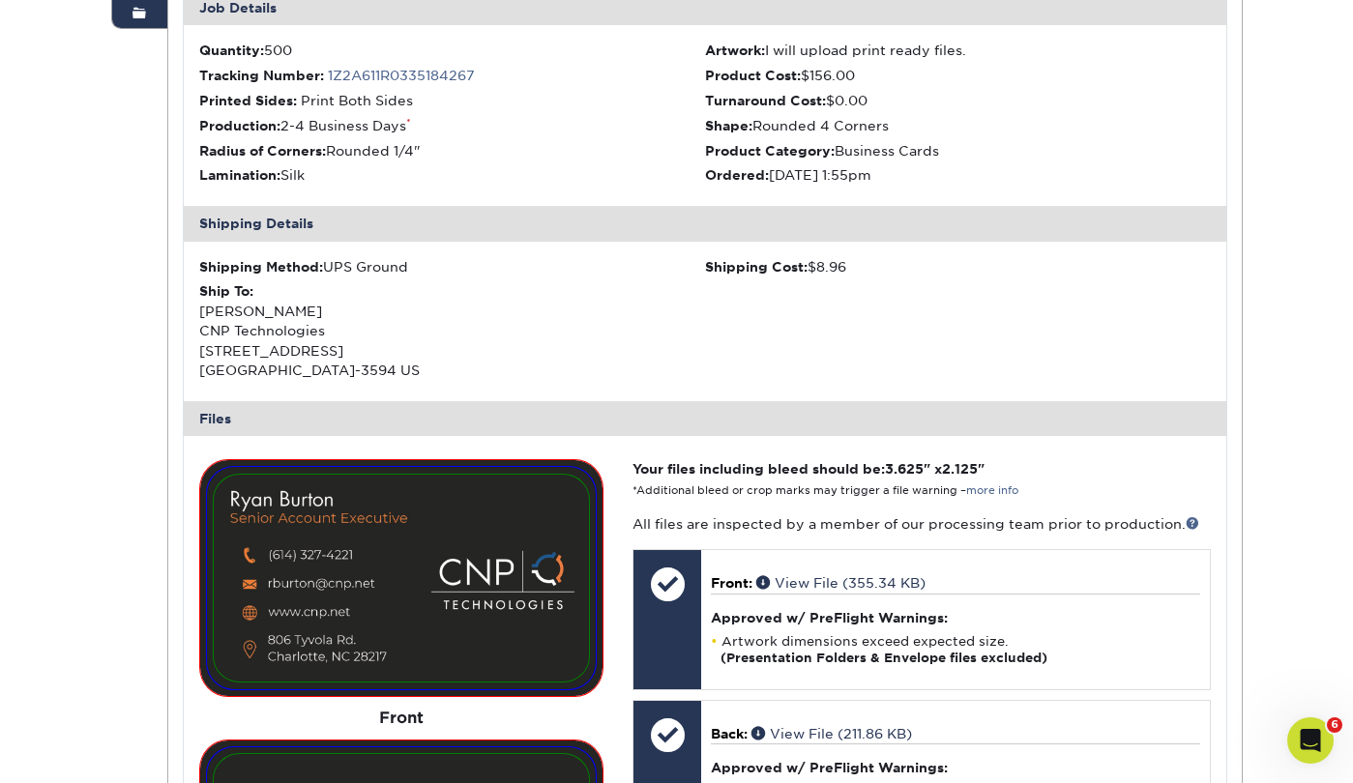
scroll to position [446, 0]
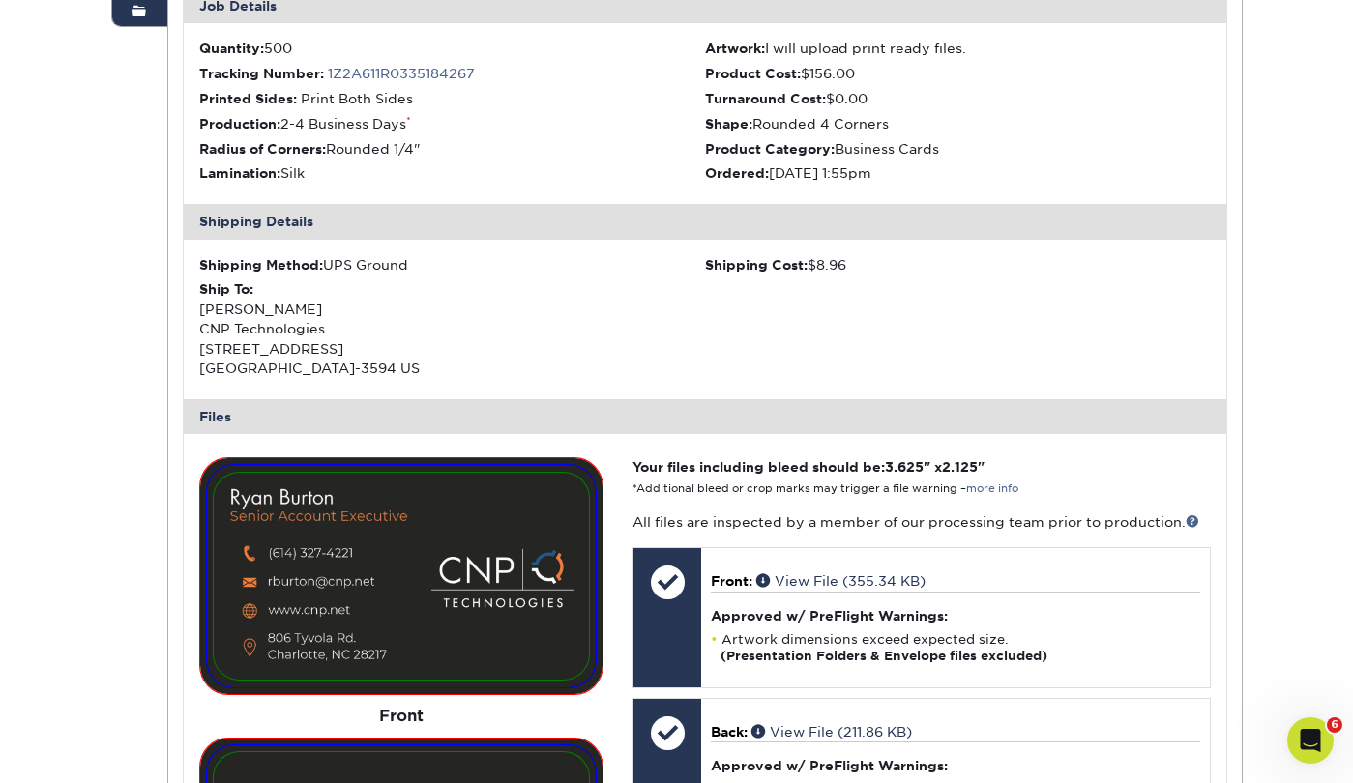
click at [135, 457] on div "Order History Account Overview Contact Information Change Password Address Book…" at bounding box center [677, 600] width 1161 height 1743
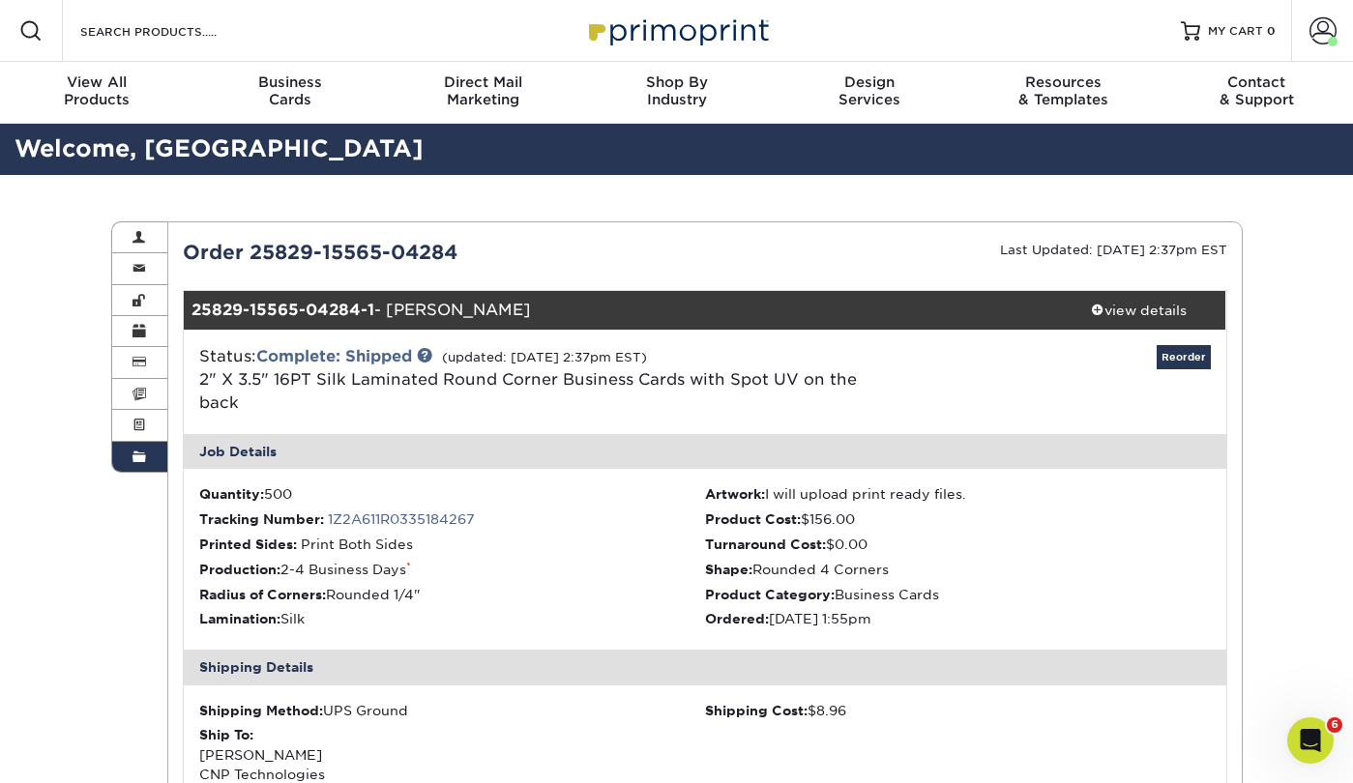
scroll to position [0, 0]
click at [761, 243] on div "Last Updated: 09/04/2025 2:37pm EST" at bounding box center [973, 252] width 537 height 29
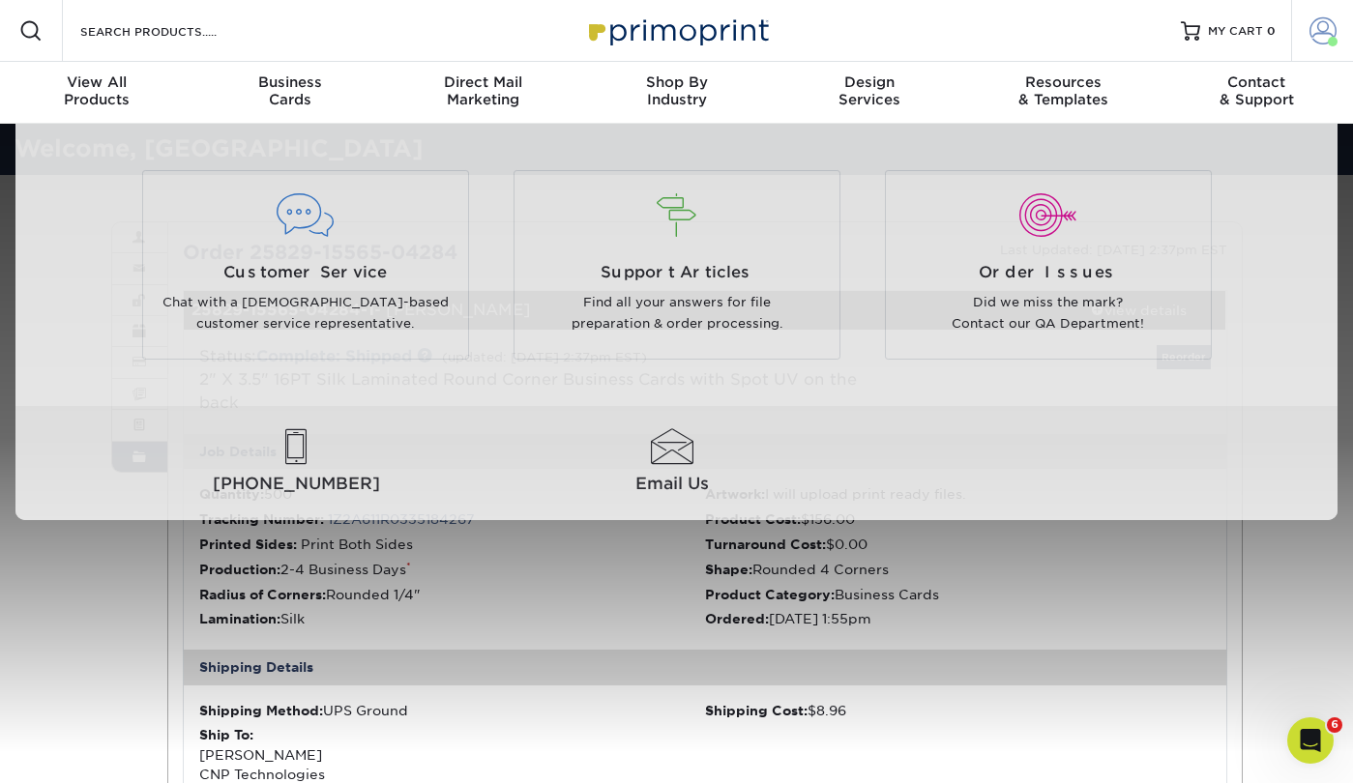
click at [1337, 25] on link "Account" at bounding box center [1322, 31] width 62 height 62
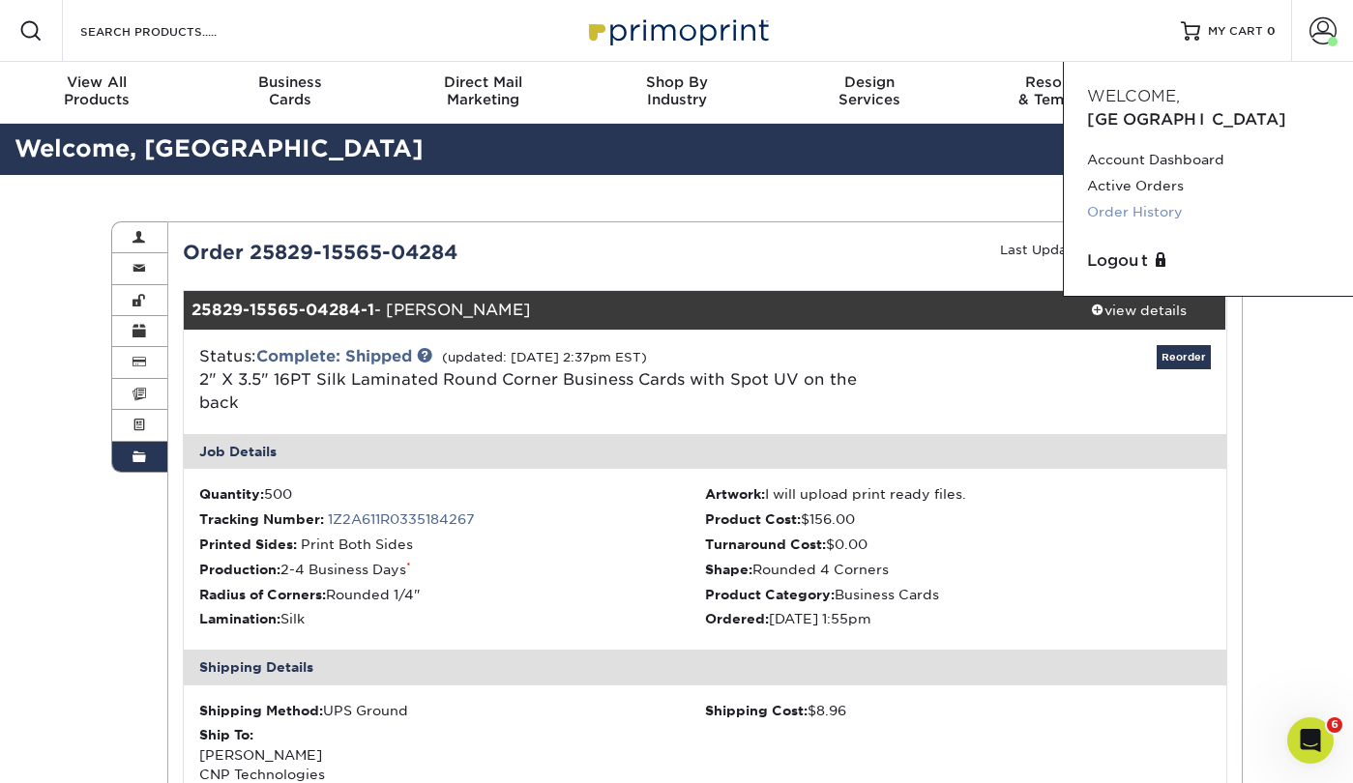
click at [1156, 199] on link "Order History" at bounding box center [1208, 212] width 243 height 26
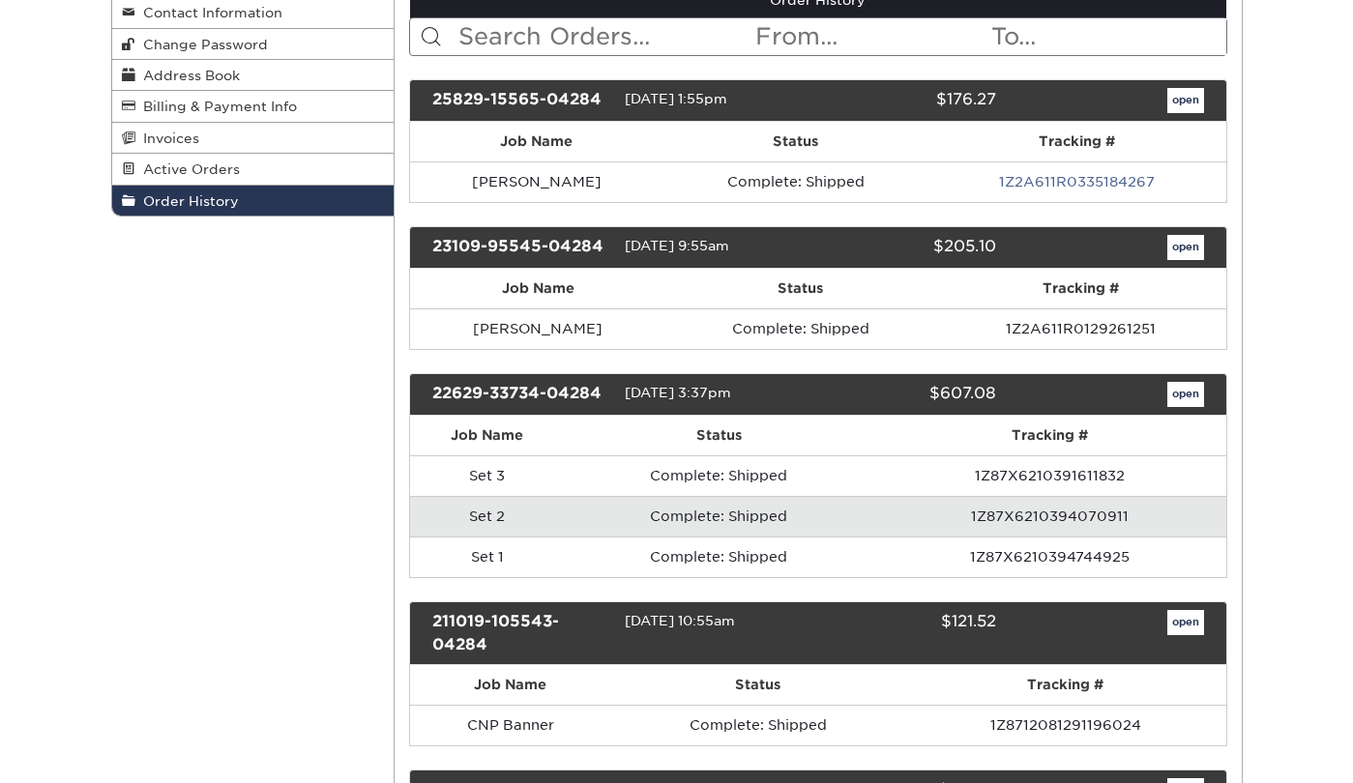
scroll to position [216, 0]
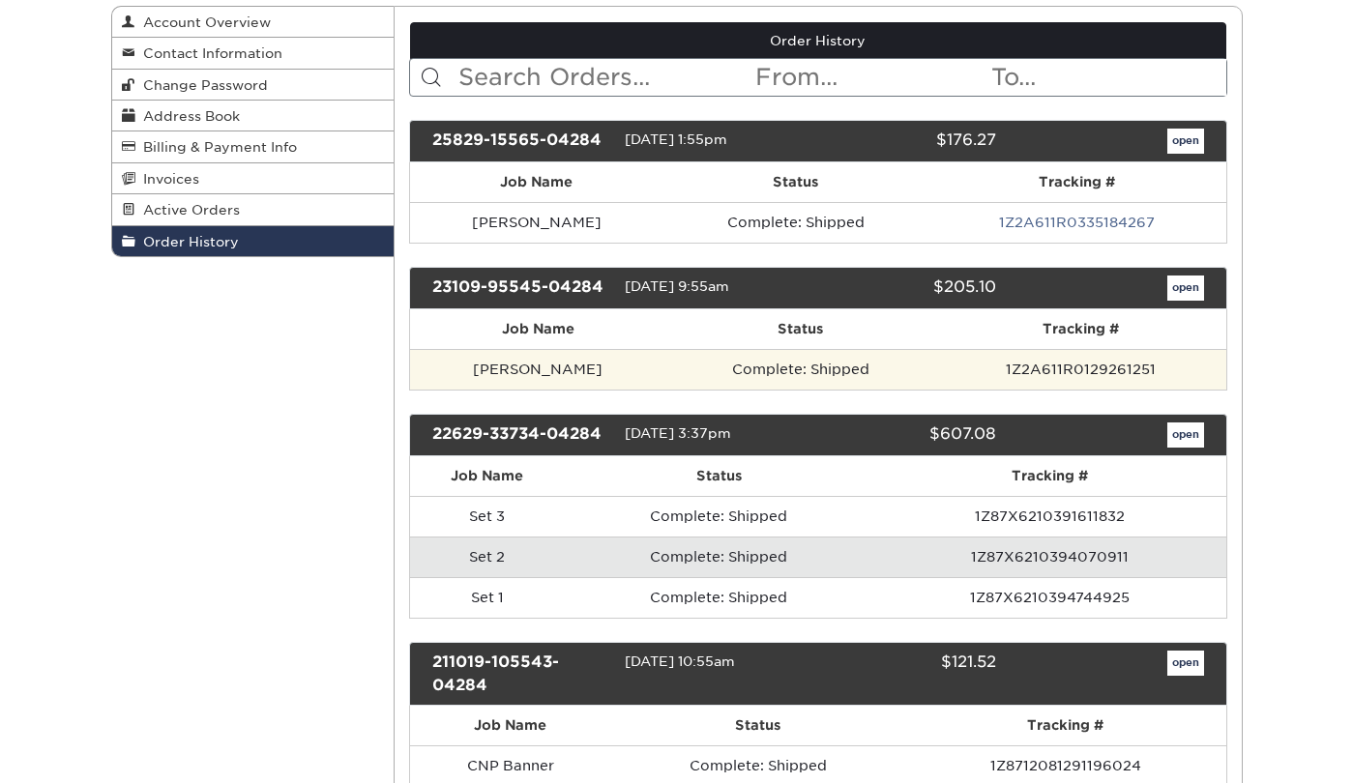
click at [736, 364] on td "Complete: Shipped" at bounding box center [800, 369] width 269 height 41
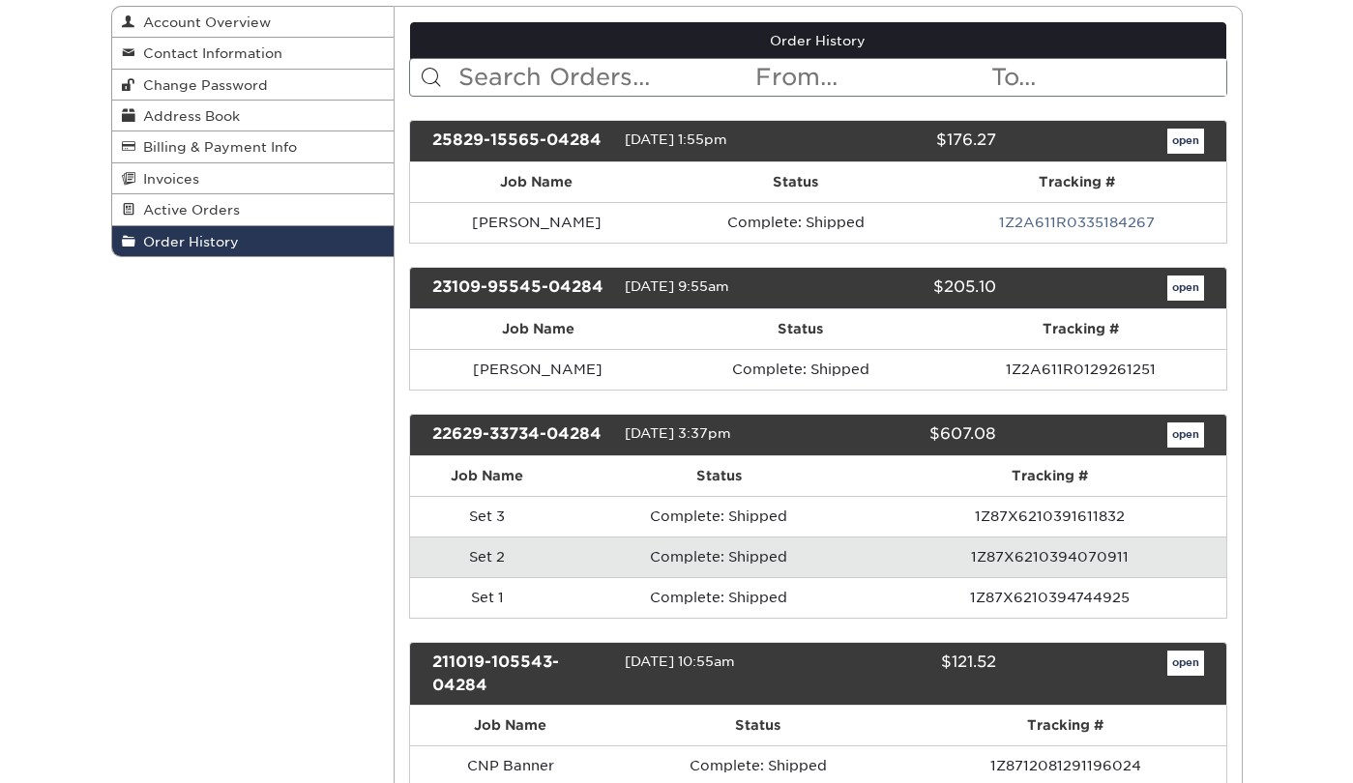
click at [1184, 288] on link "open" at bounding box center [1185, 288] width 37 height 25
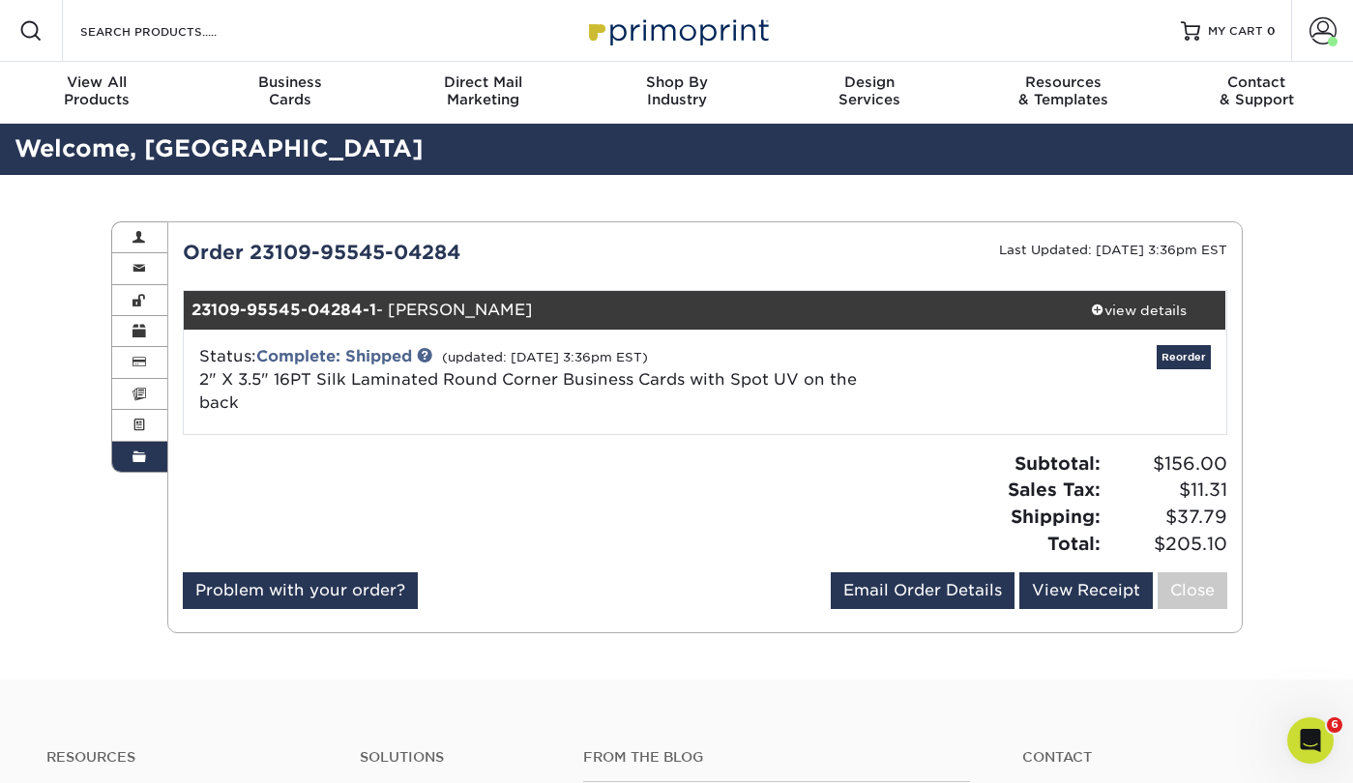
scroll to position [0, 0]
click at [667, 42] on img at bounding box center [676, 31] width 193 height 42
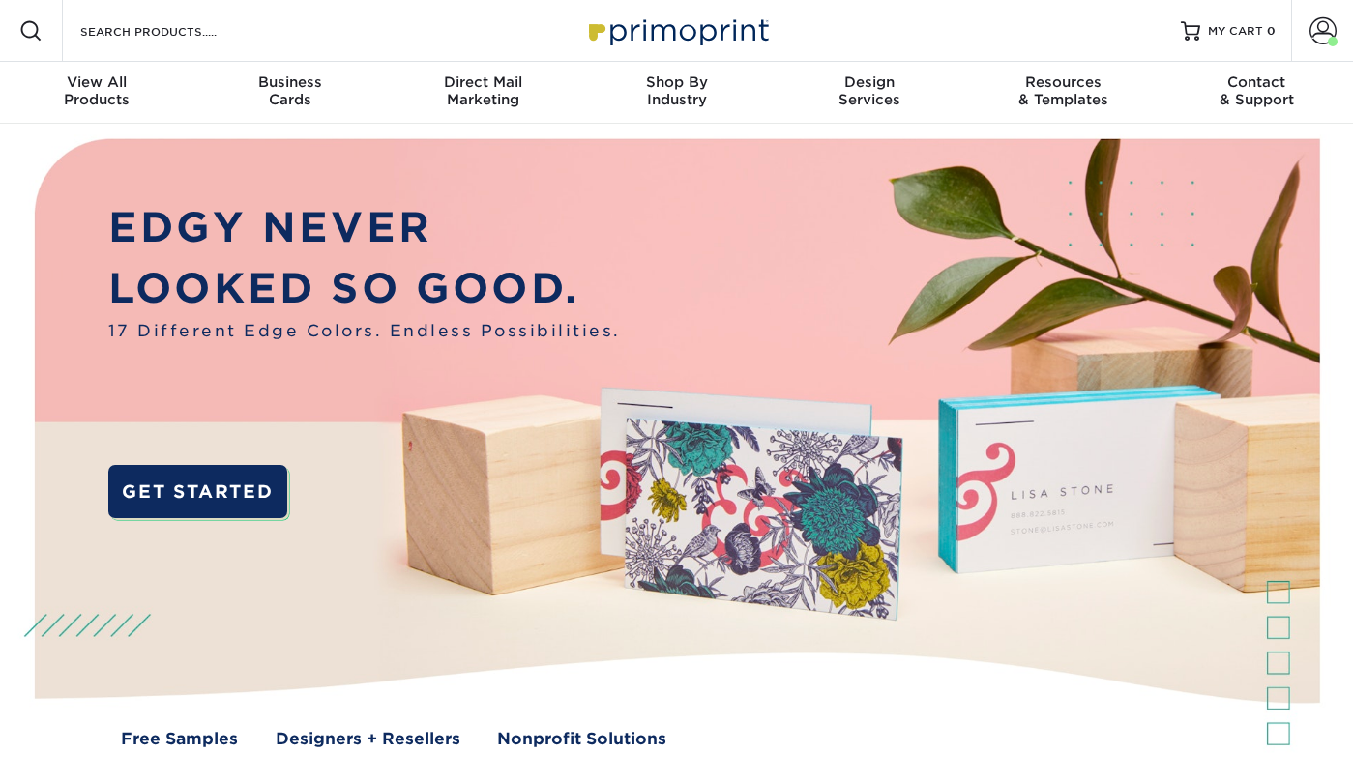
scroll to position [-12, 0]
